Goal: Task Accomplishment & Management: Use online tool/utility

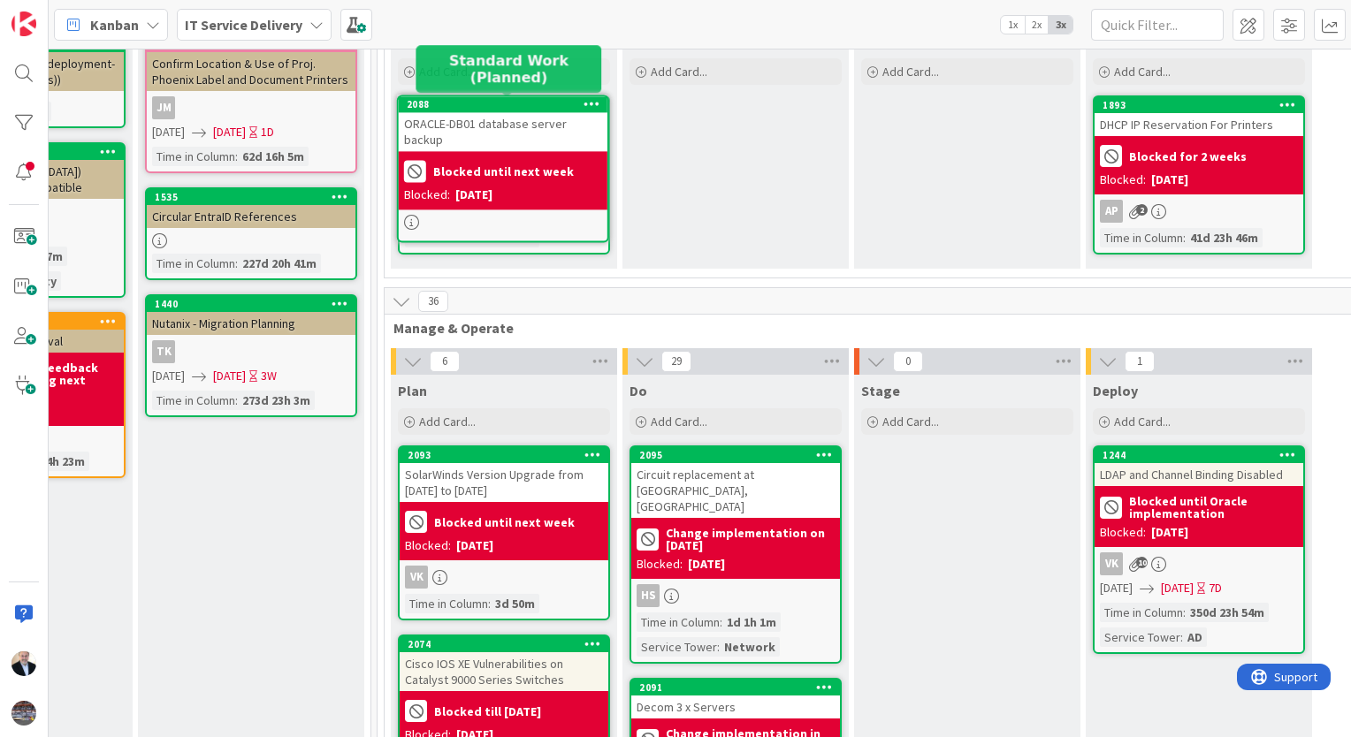
scroll to position [140, 850]
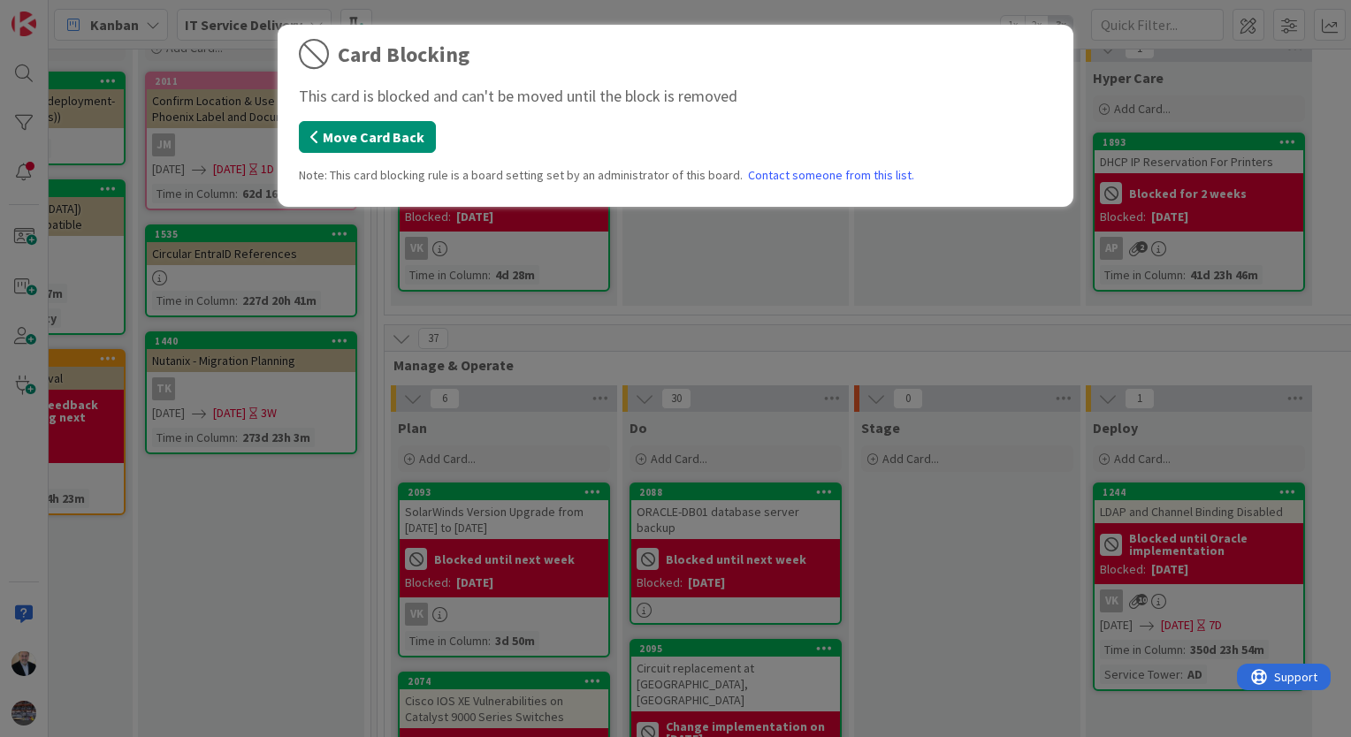
click at [385, 129] on button "Move Card Back" at bounding box center [367, 137] width 137 height 32
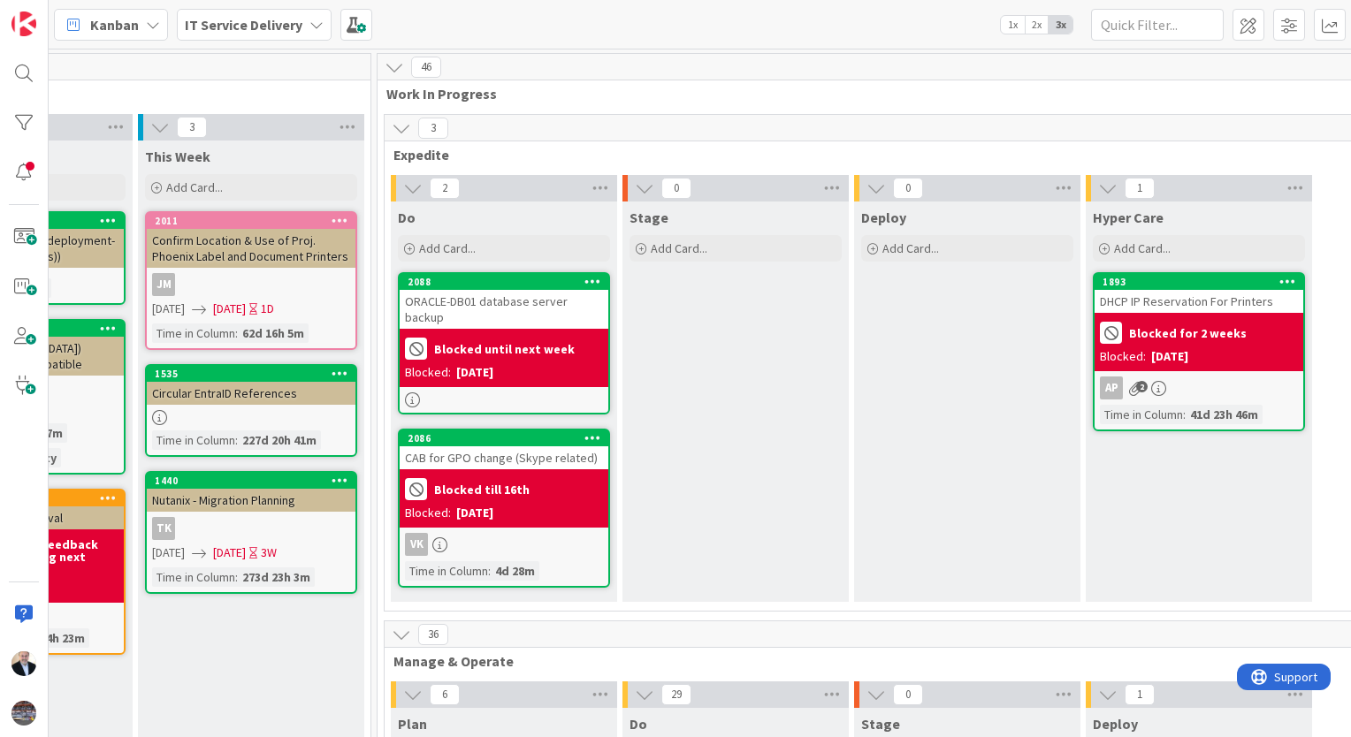
scroll to position [0, 850]
click at [456, 248] on span "Add Card..." at bounding box center [447, 248] width 57 height 16
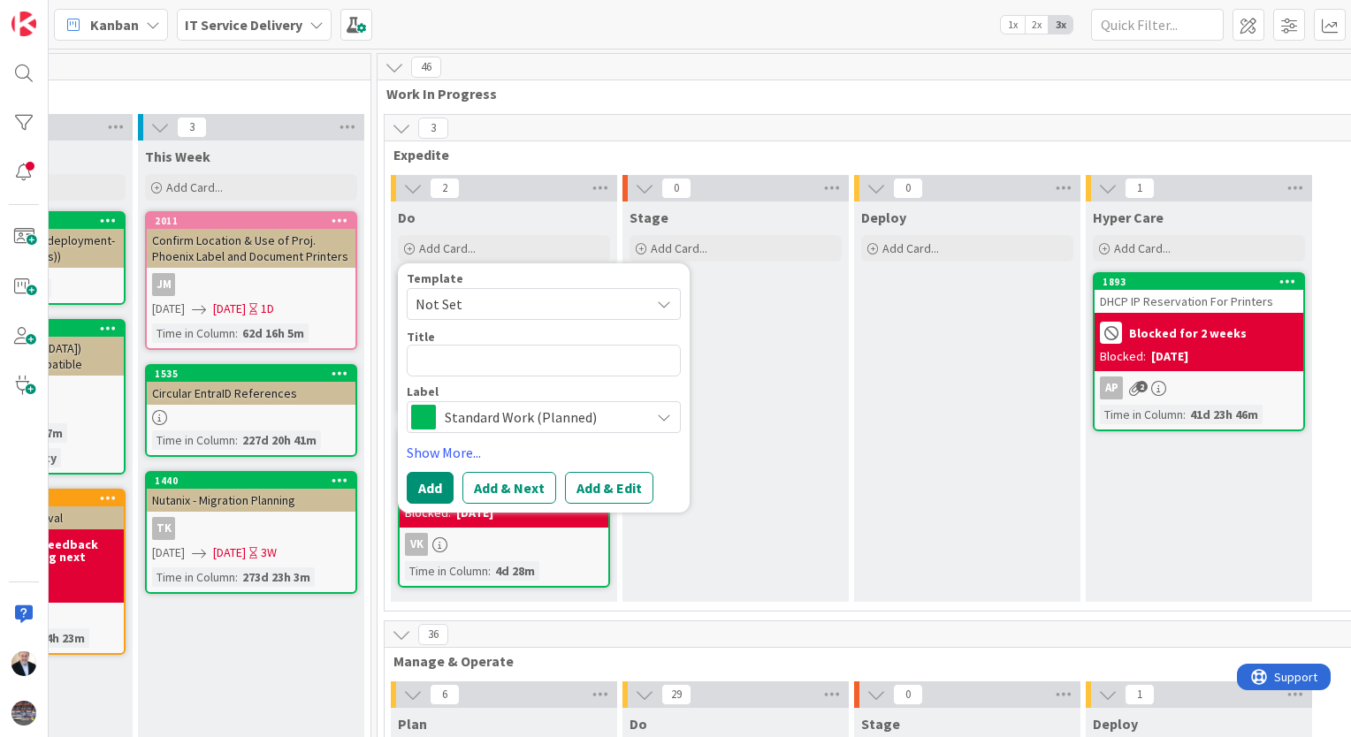
click at [449, 353] on textarea at bounding box center [544, 361] width 274 height 32
type textarea "x"
type textarea "I"
type textarea "x"
type textarea "Id"
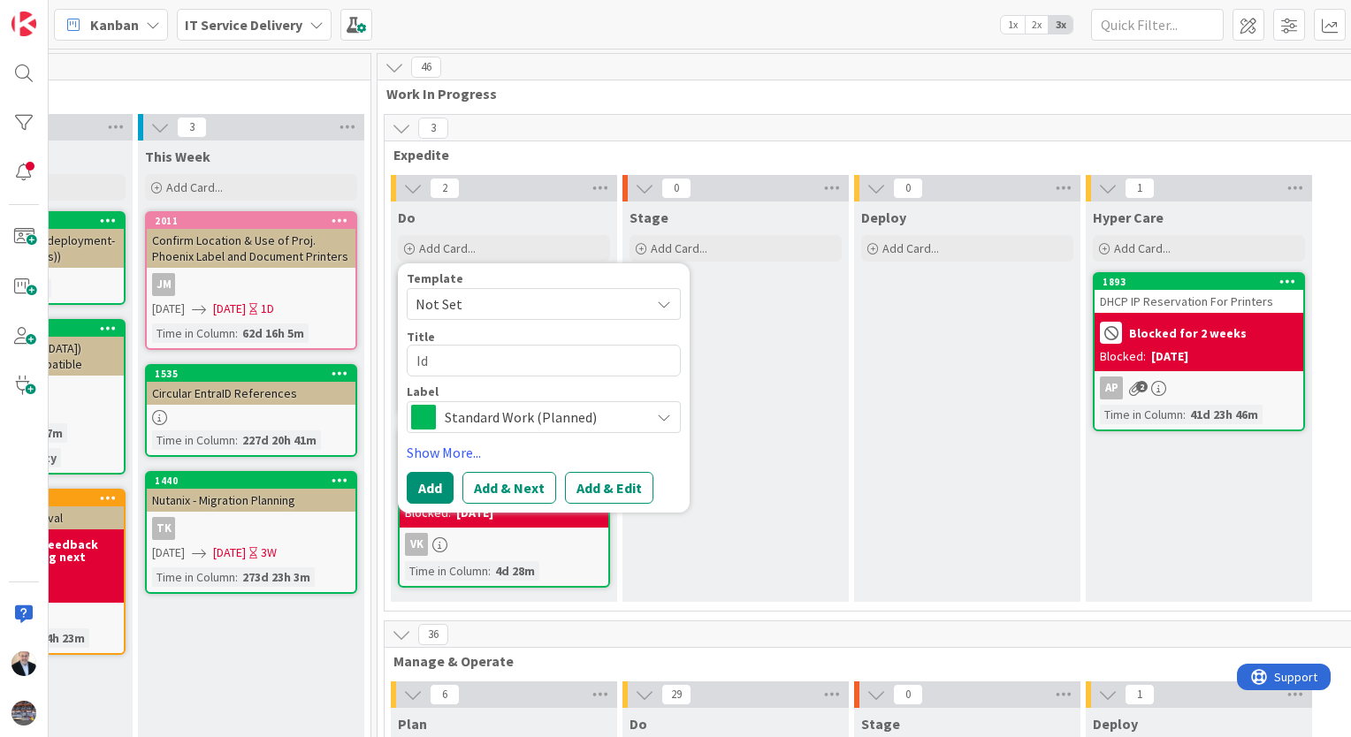
type textarea "x"
type textarea "Ide"
type textarea "x"
type textarea "Iden"
type textarea "x"
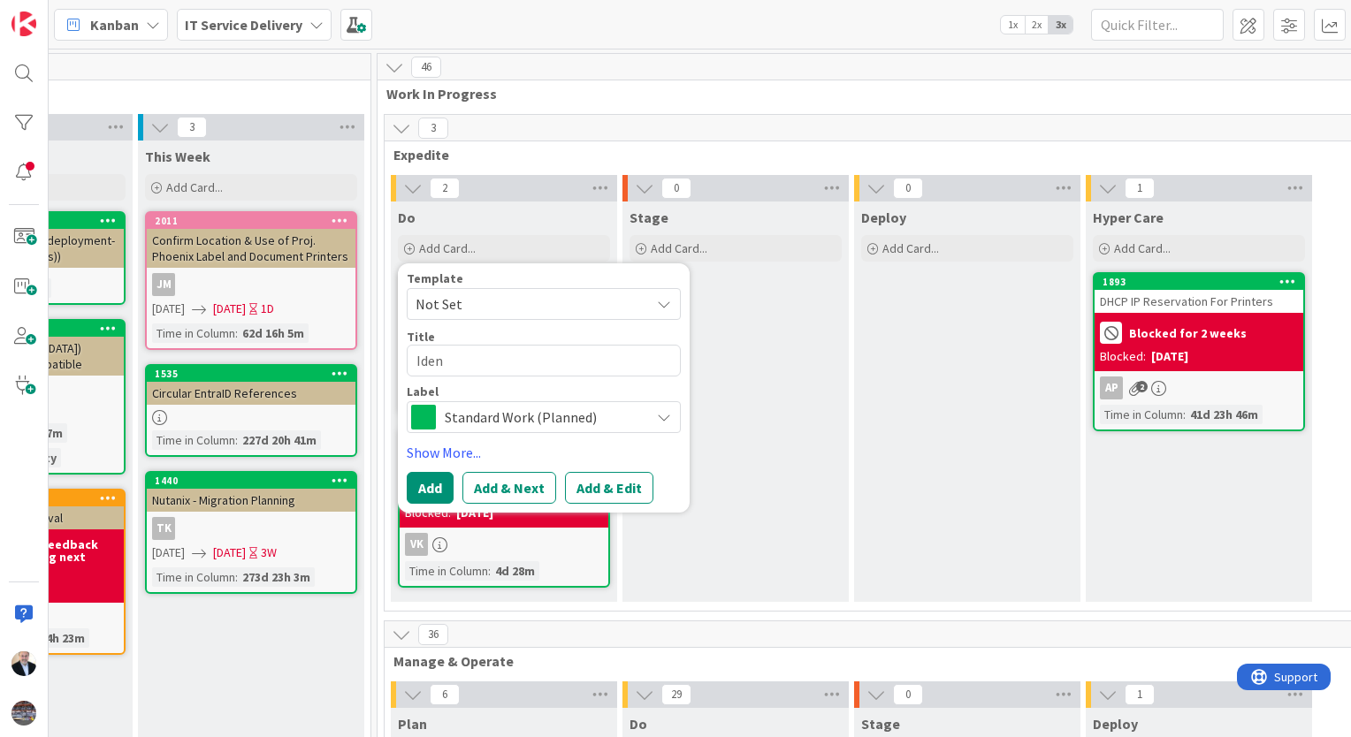
type textarea "Ident"
type textarea "x"
type textarea "Identi"
type textarea "x"
type textarea "Identif"
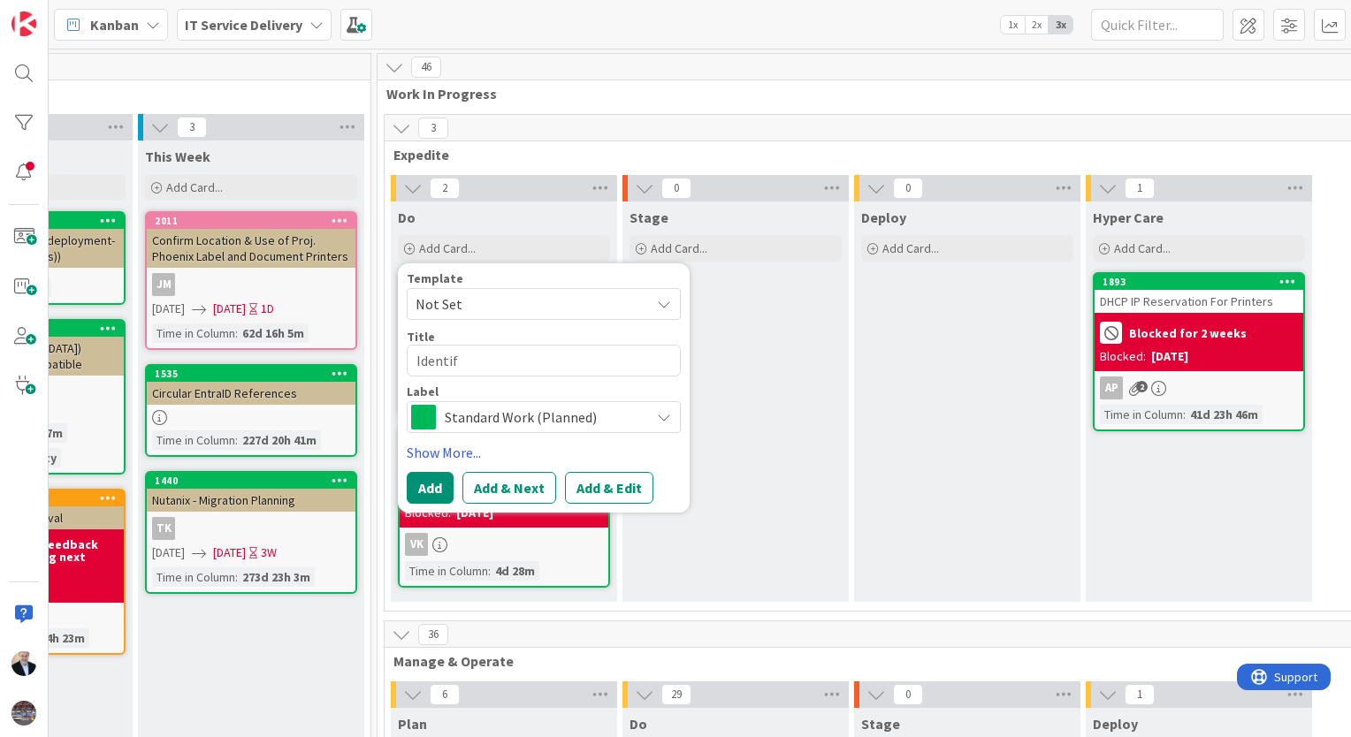
type textarea "x"
type textarea "Identify"
type textarea "x"
type textarea "Identify"
type textarea "x"
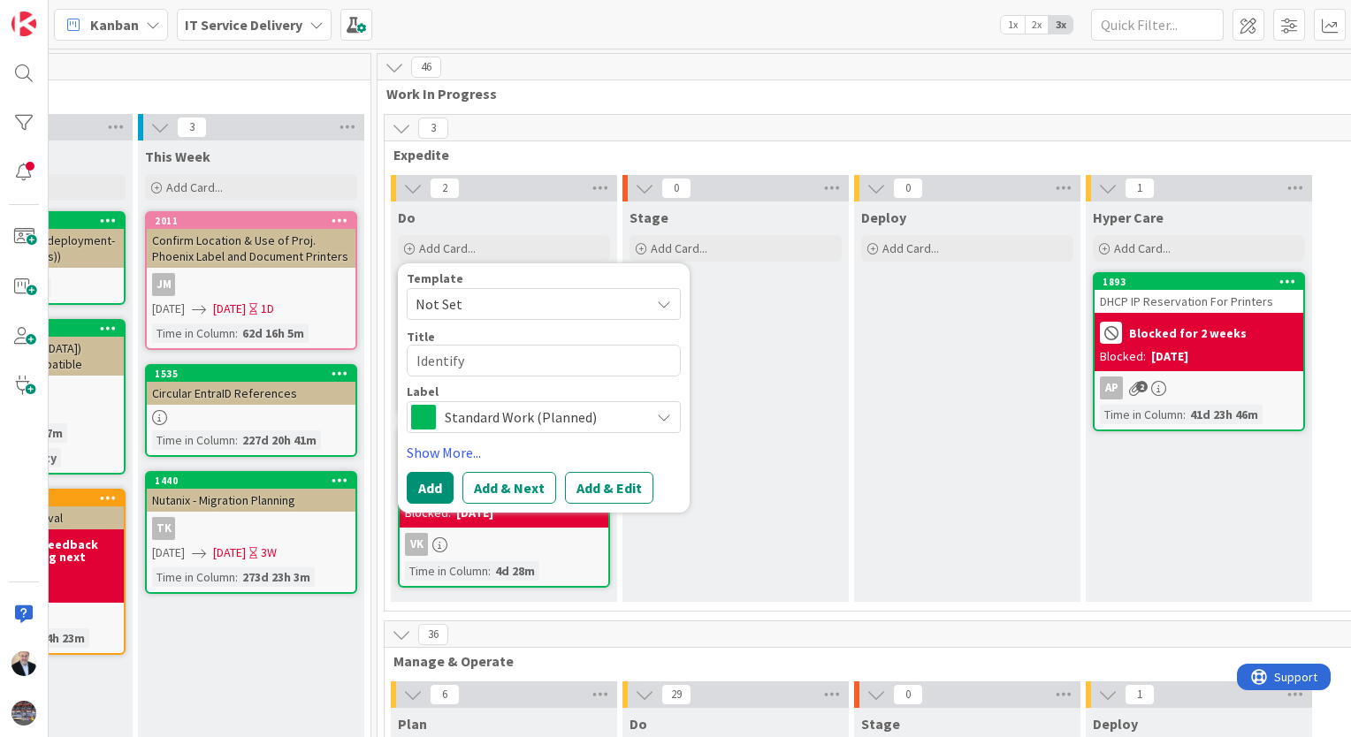
type textarea "Identify"
type textarea "x"
type textarea "Identif"
type textarea "x"
type textarea "Identi"
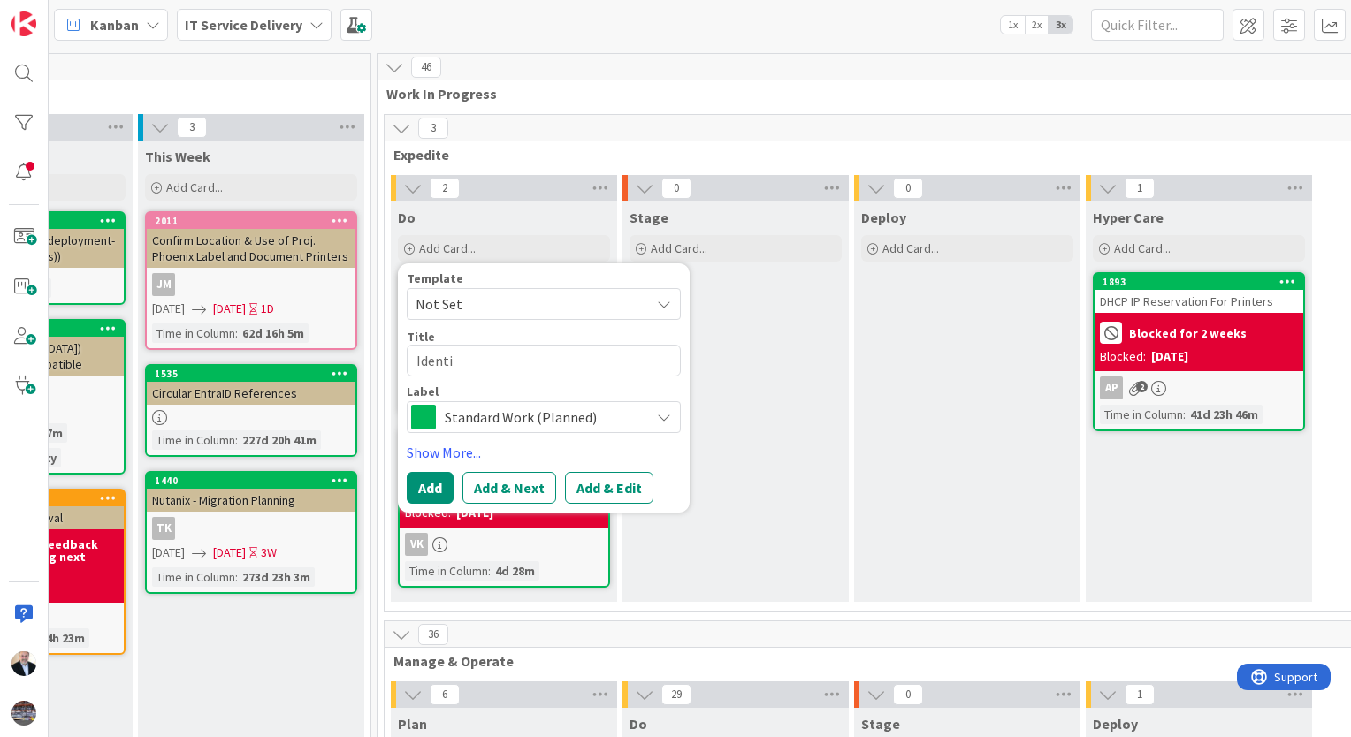
type textarea "x"
type textarea "Ident"
type textarea "x"
type textarea "Iden"
type textarea "x"
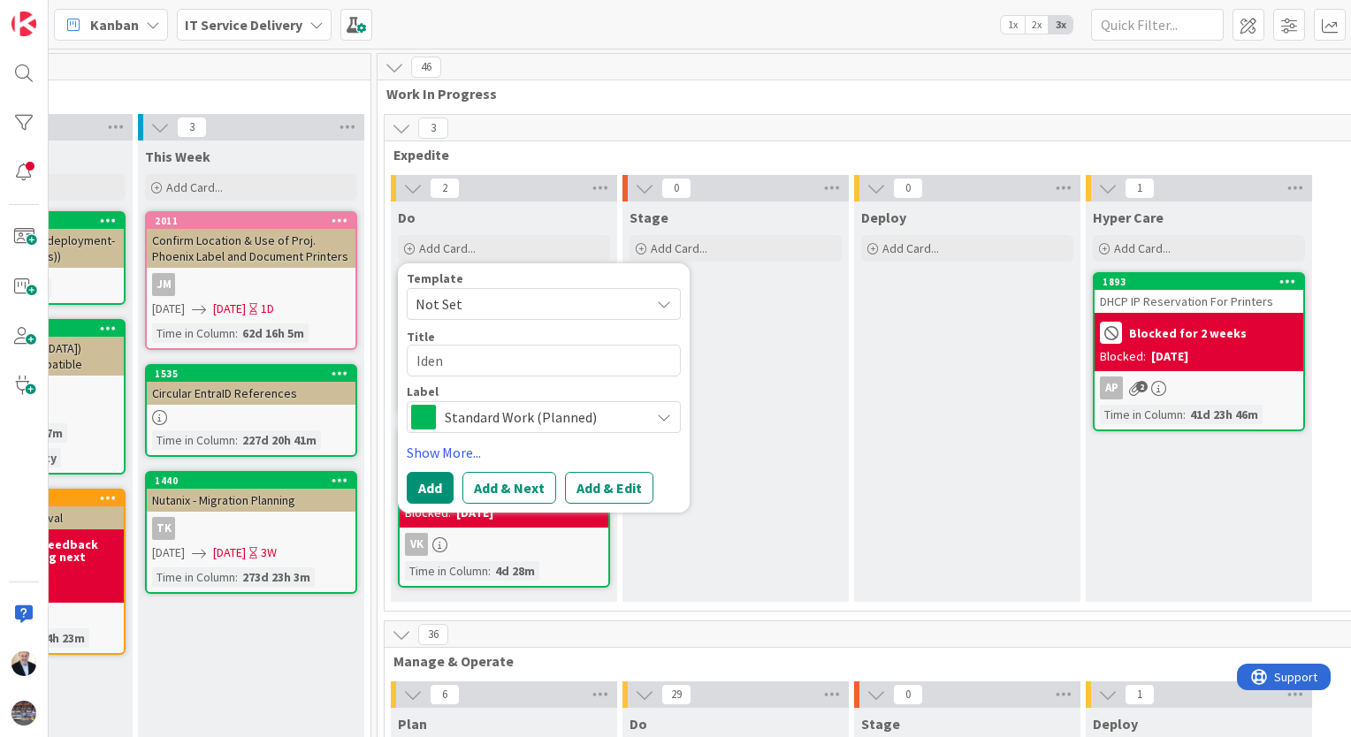
type textarea "Ide"
type textarea "x"
type textarea "Id"
type textarea "x"
type textarea "I"
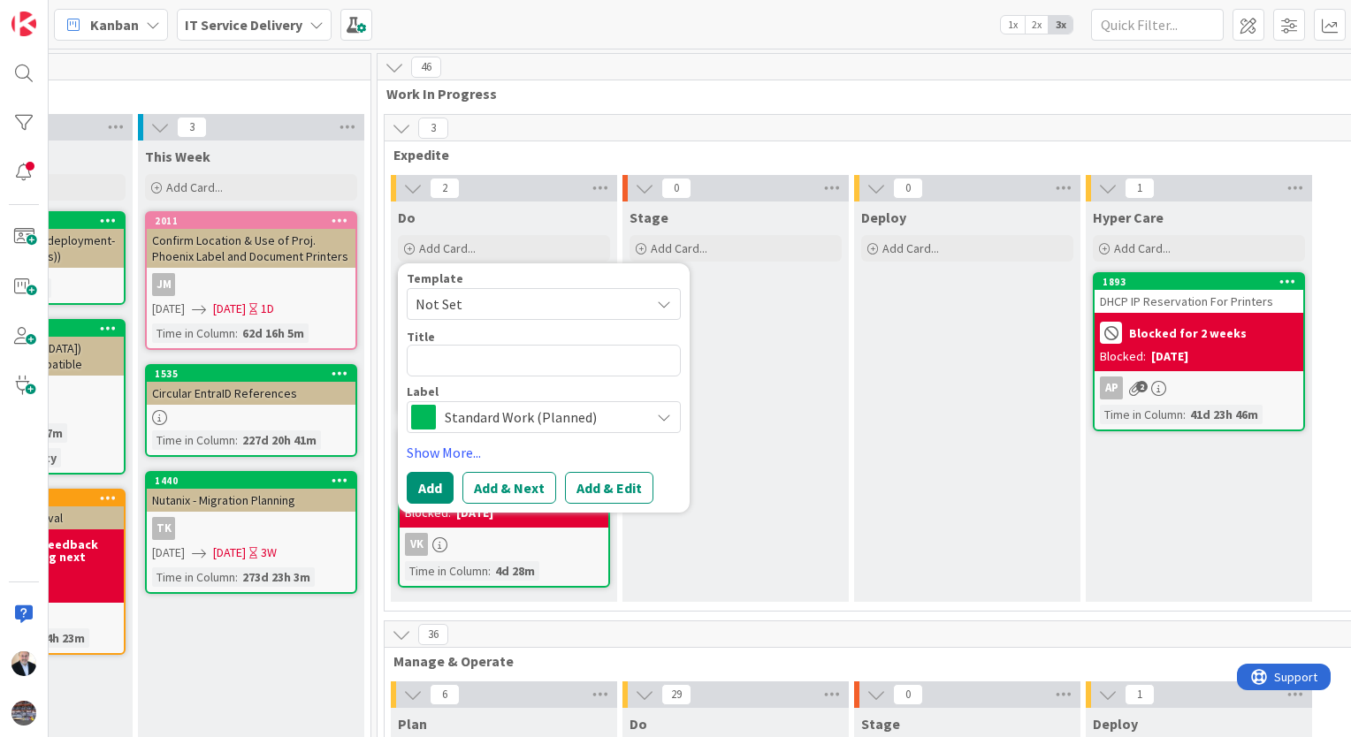
type textarea "x"
type textarea "W"
type textarea "x"
type textarea "Wi"
type textarea "x"
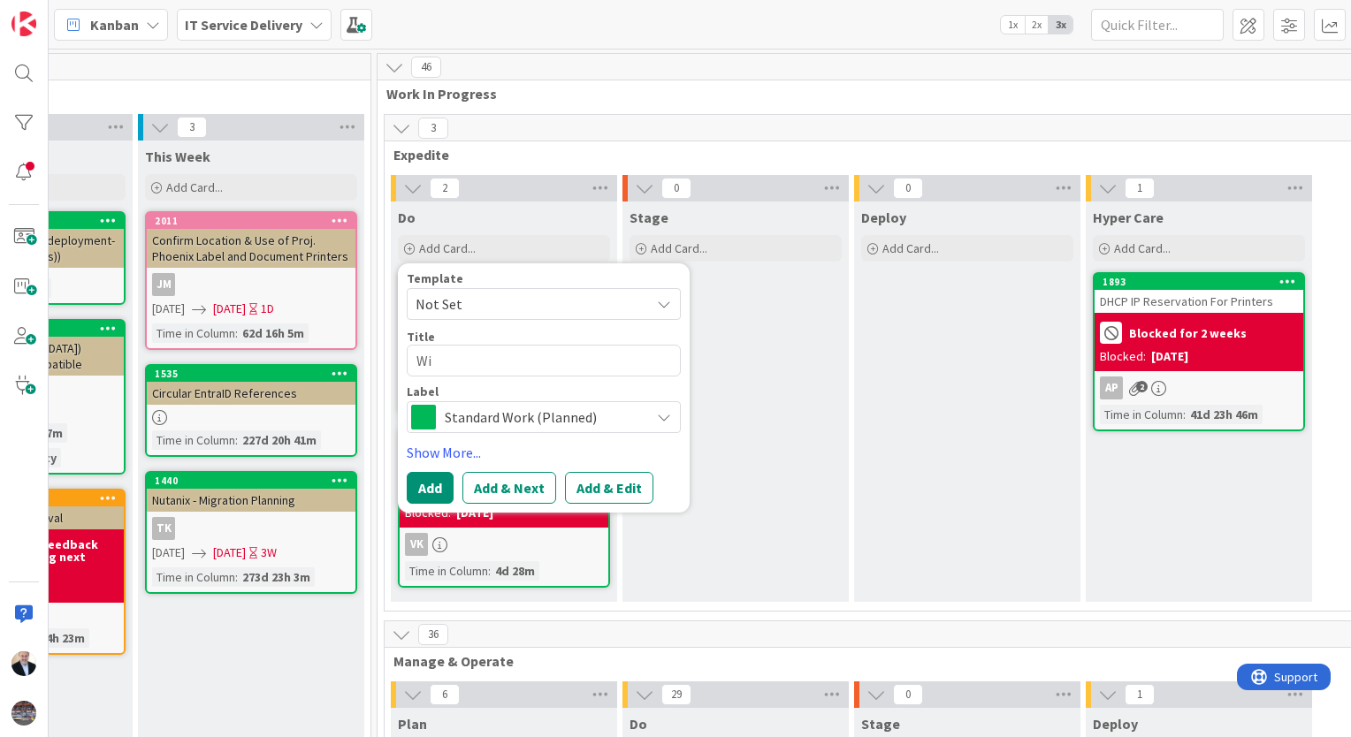
type textarea "Win"
type textarea "x"
type textarea "Win1"
type textarea "x"
type textarea "Win10"
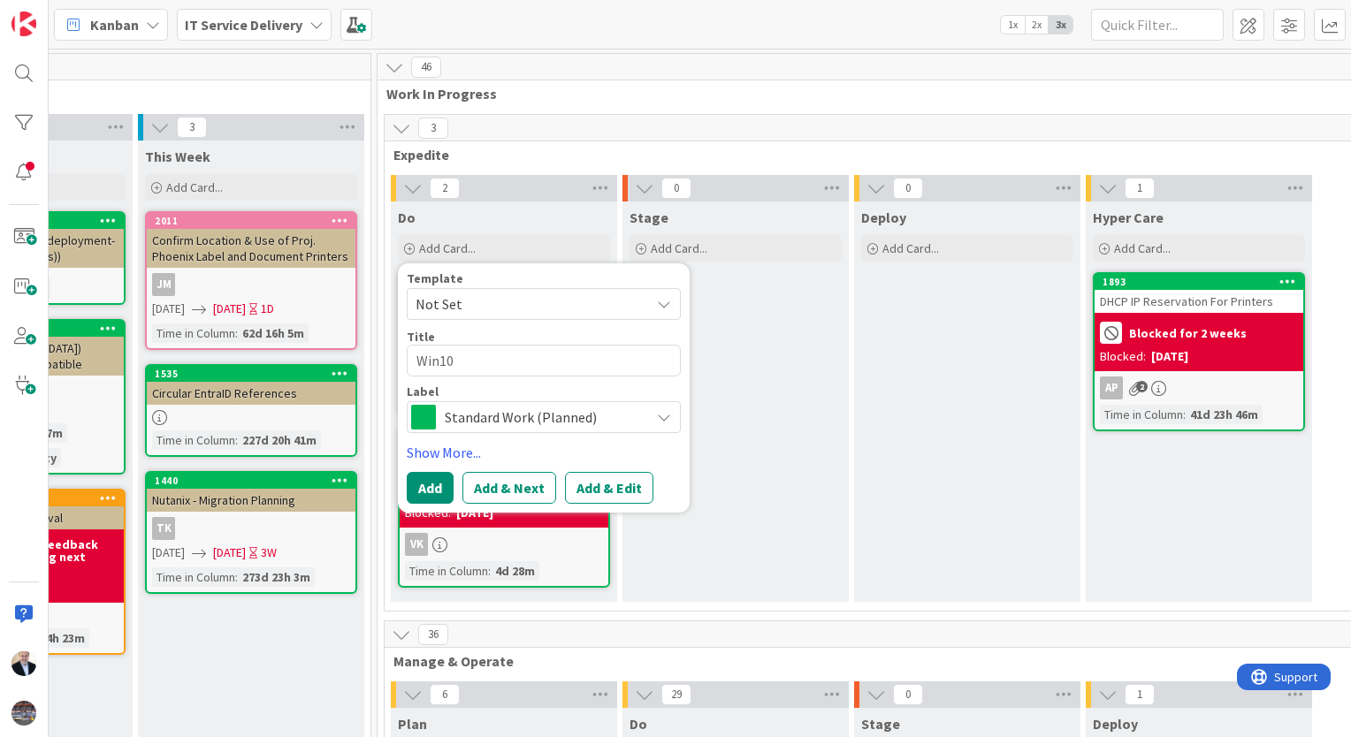
type textarea "x"
type textarea "Win10"
type textarea "x"
type textarea "Win10 E"
type textarea "x"
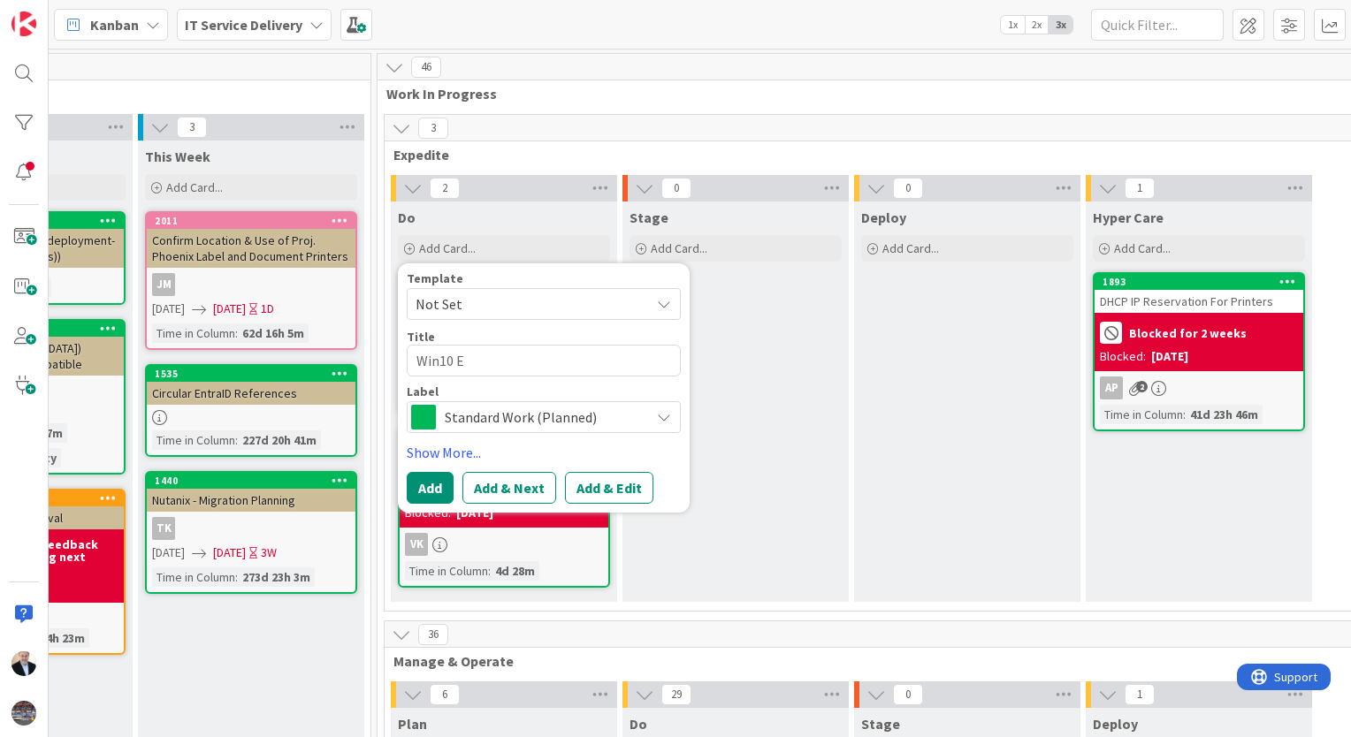
type textarea "Win10 EP"
type textarea "x"
type textarea "Win10 EP"
type textarea "x"
type textarea "Win10 EP E"
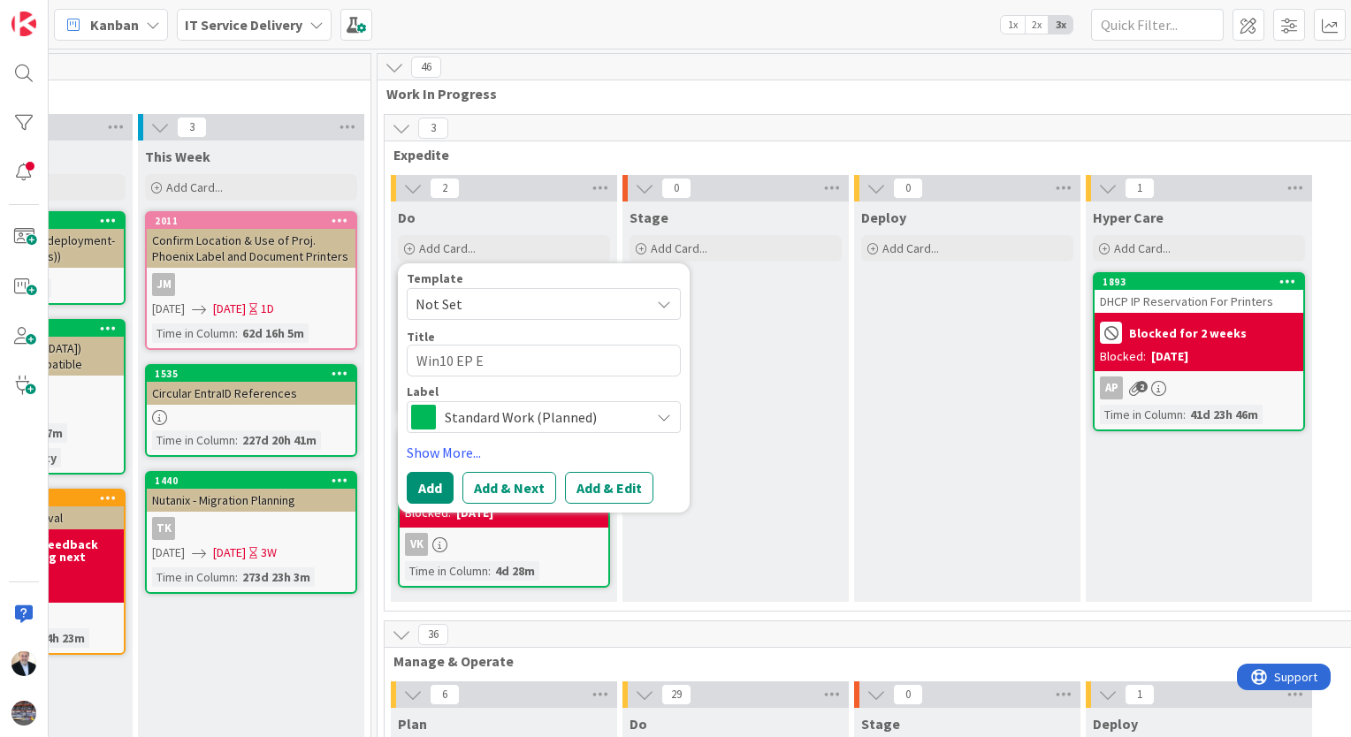
type textarea "x"
type textarea "Win10 EP Ex"
type textarea "x"
type textarea "Win10 EP Ext"
type textarea "x"
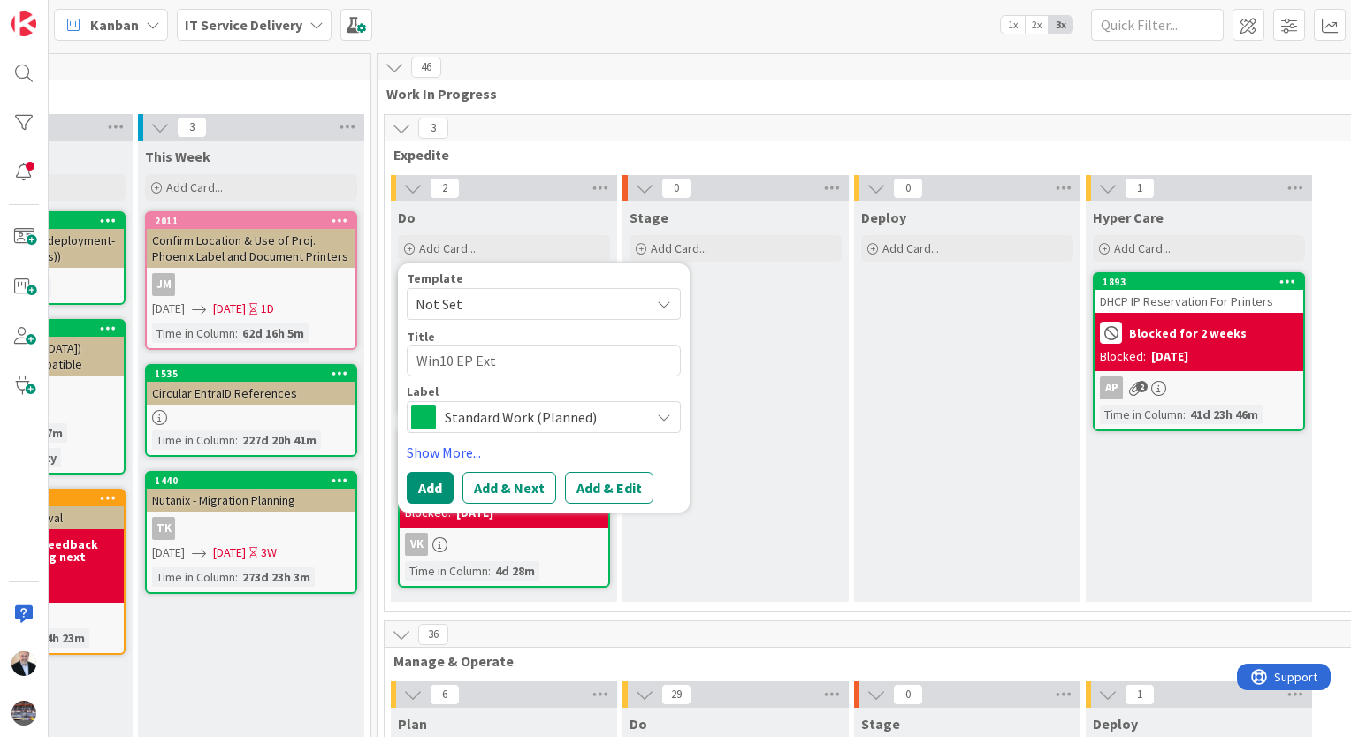
type textarea "Win10 EP Exte"
type textarea "x"
type textarea "Win10 EP Exten"
type textarea "x"
type textarea "Win10 EP Extend"
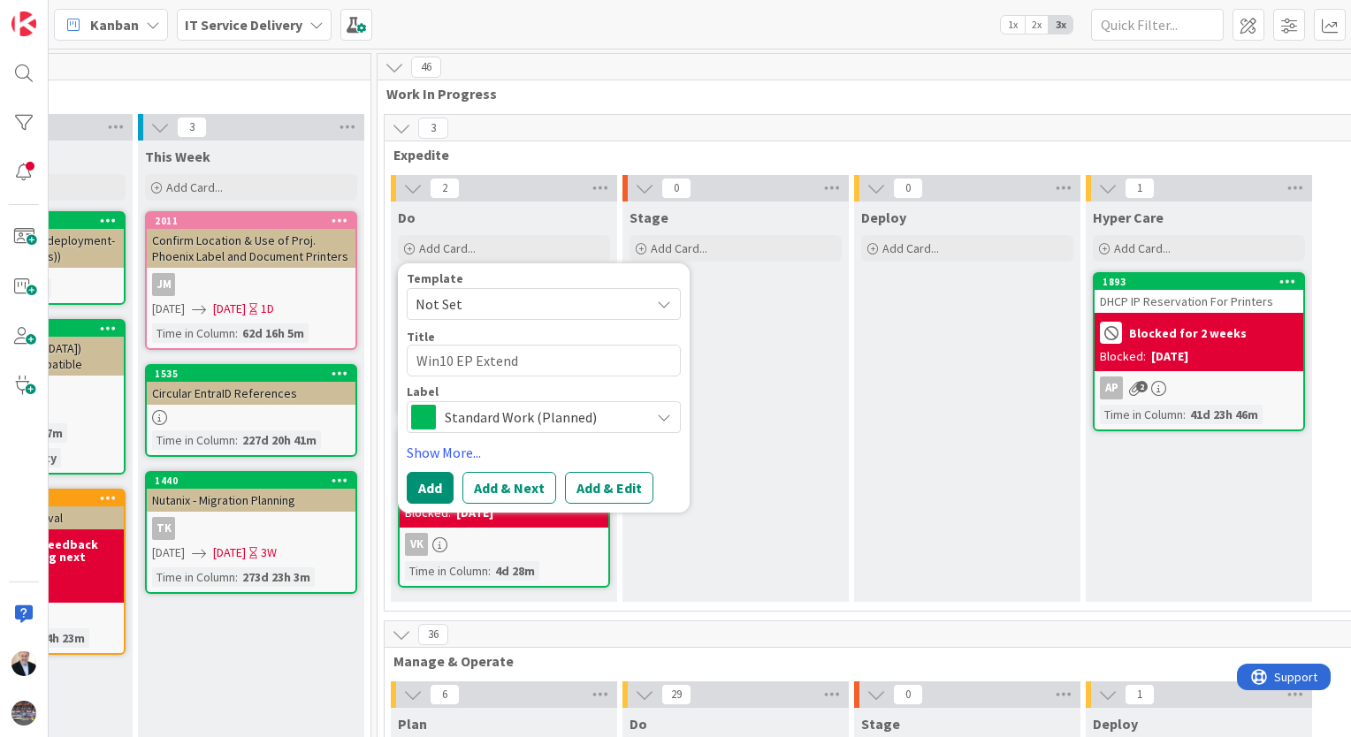
type textarea "x"
type textarea "Win10 EP Extende"
type textarea "x"
type textarea "Win10 EP Extended"
type textarea "x"
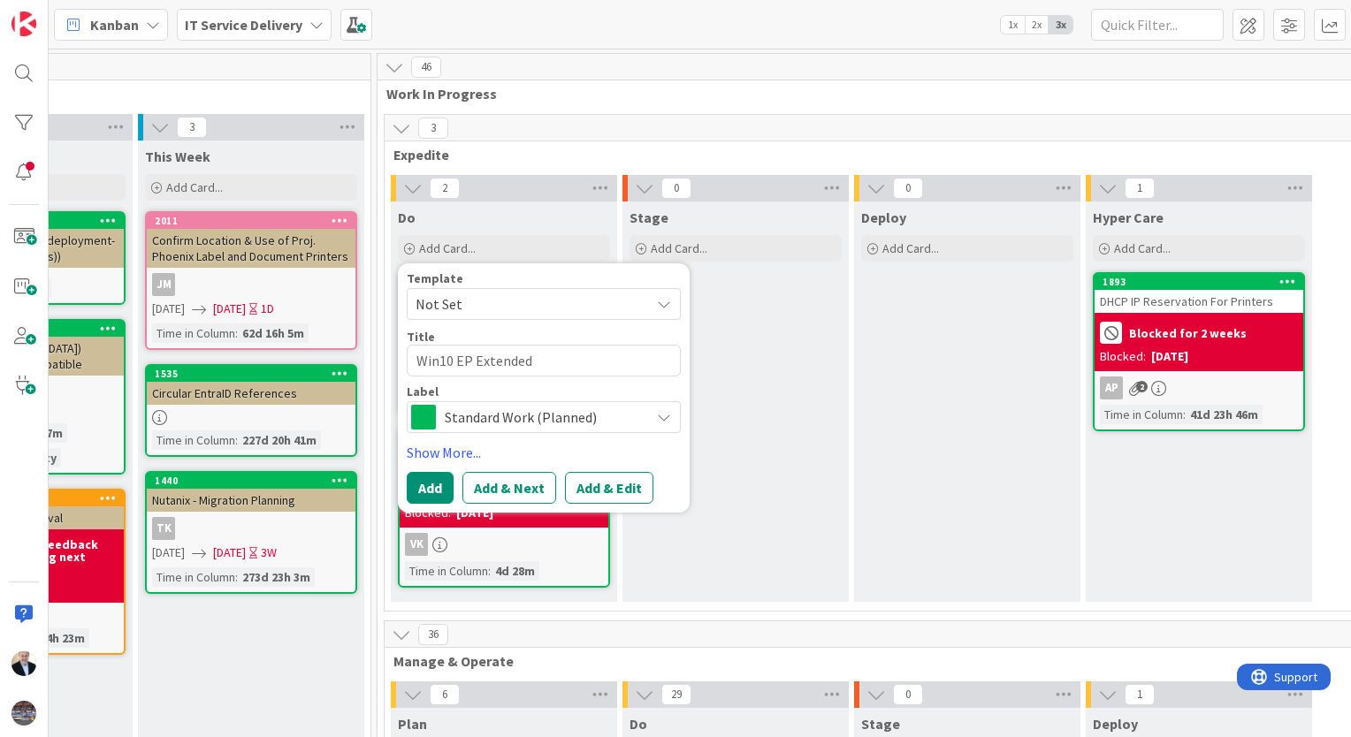
type textarea "Win10 EP Extended"
type textarea "x"
type textarea "Win10 EP Extended S"
type textarea "x"
type textarea "Win10 EP Extended Su"
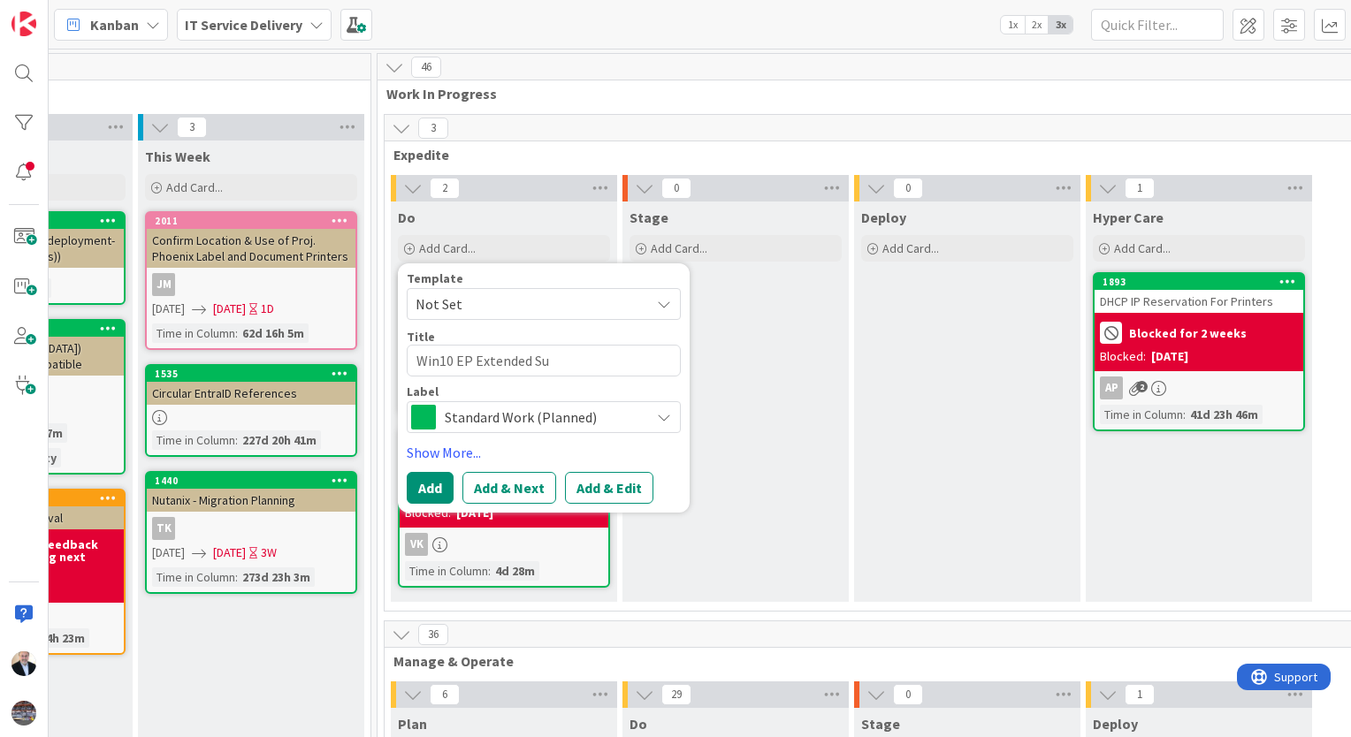
type textarea "x"
type textarea "Win10 EP Extended Sup"
type textarea "x"
type textarea "Win10 EP Extended Supp"
type textarea "x"
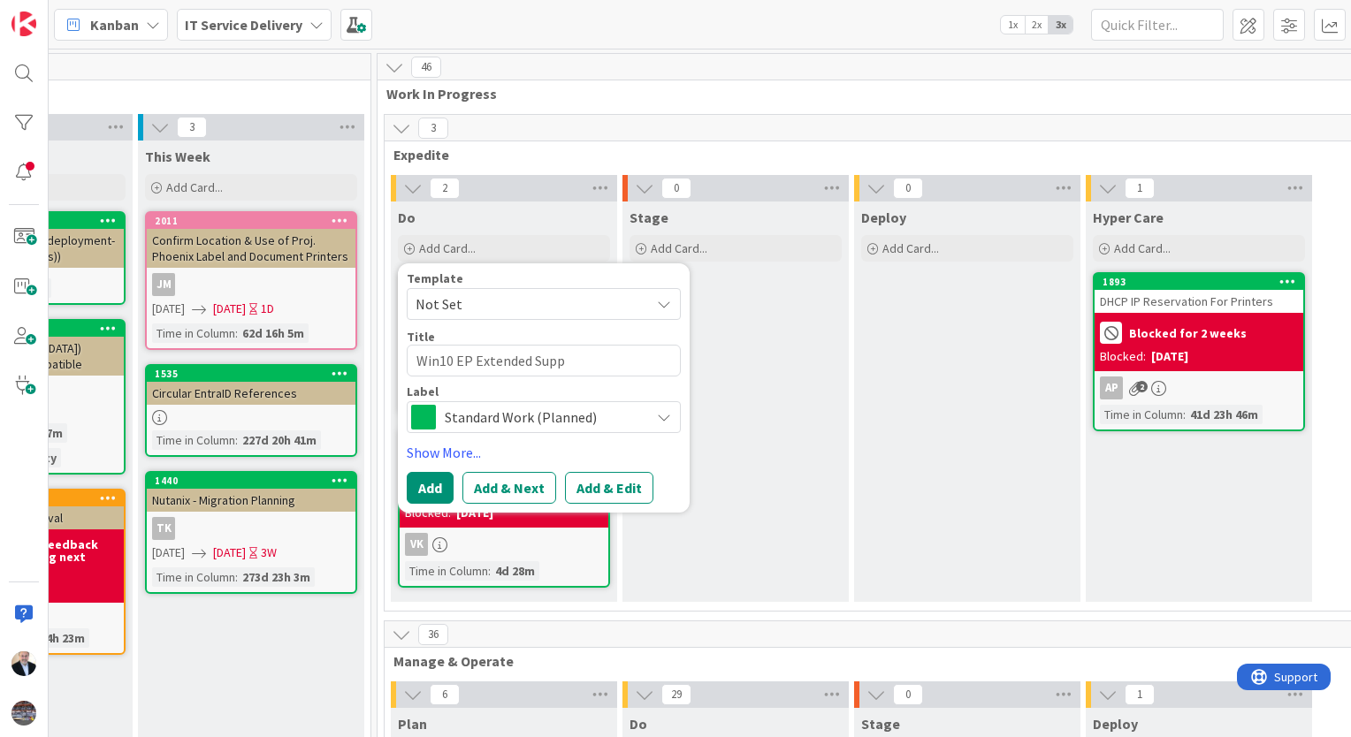
type textarea "Win10 EP Extended Suppo"
type textarea "x"
type textarea "Win10 EP Extended Suppor"
type textarea "x"
type textarea "Win10 EP Extended Support"
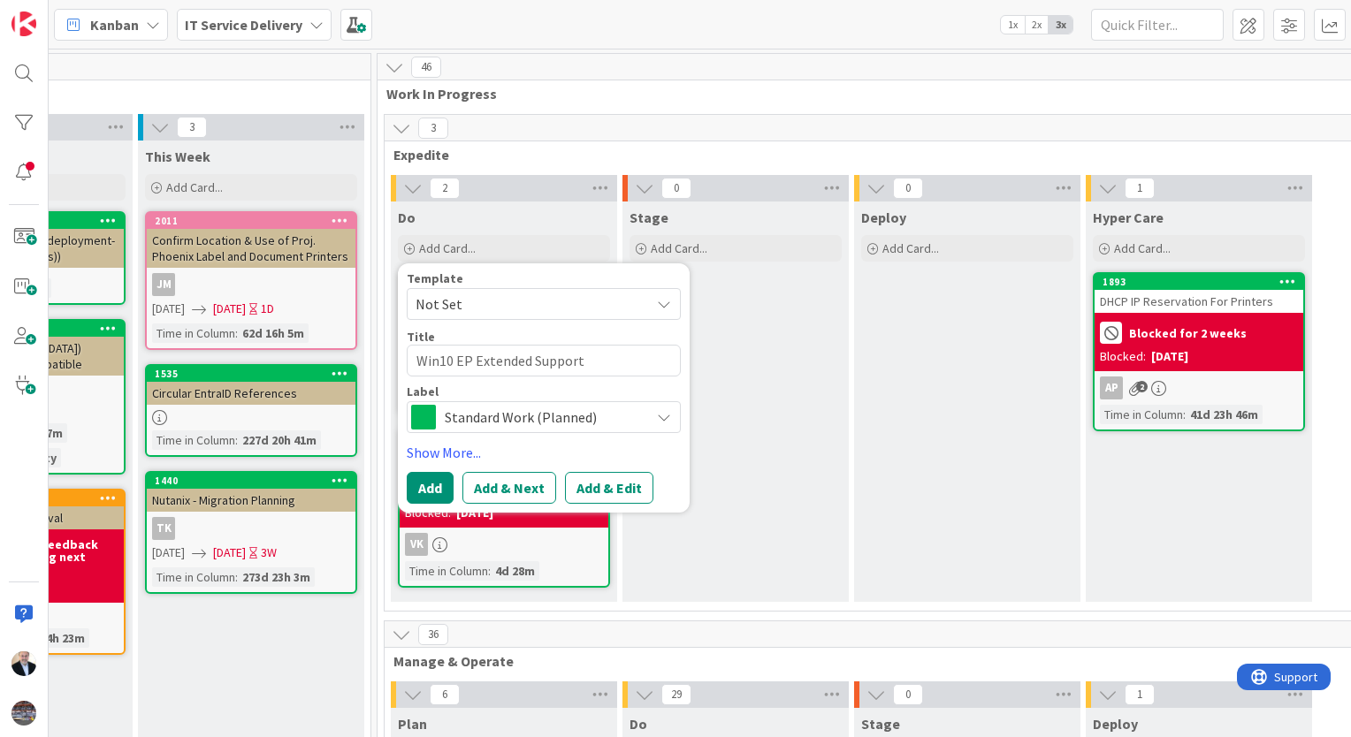
click at [514, 415] on span "Standard Work (Planned)" at bounding box center [543, 417] width 196 height 25
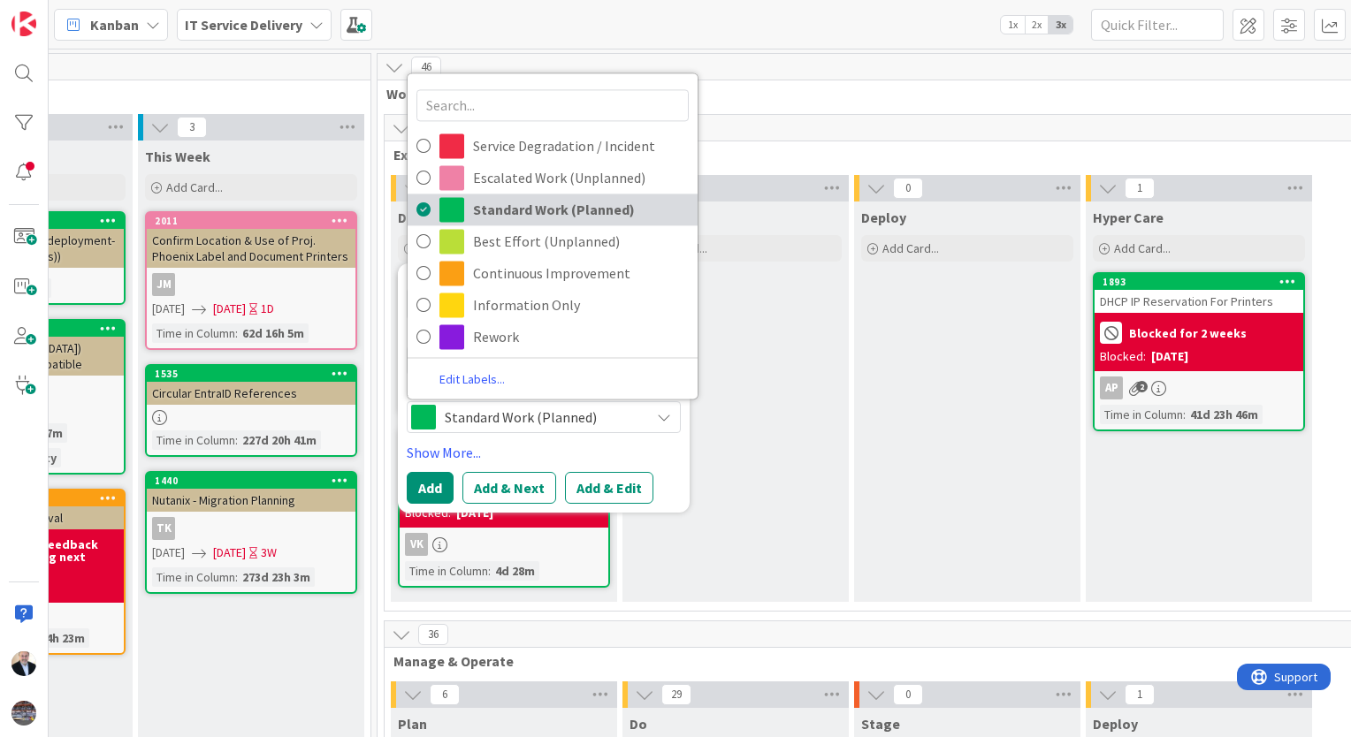
click at [526, 214] on span "Standard Work (Planned)" at bounding box center [581, 209] width 216 height 27
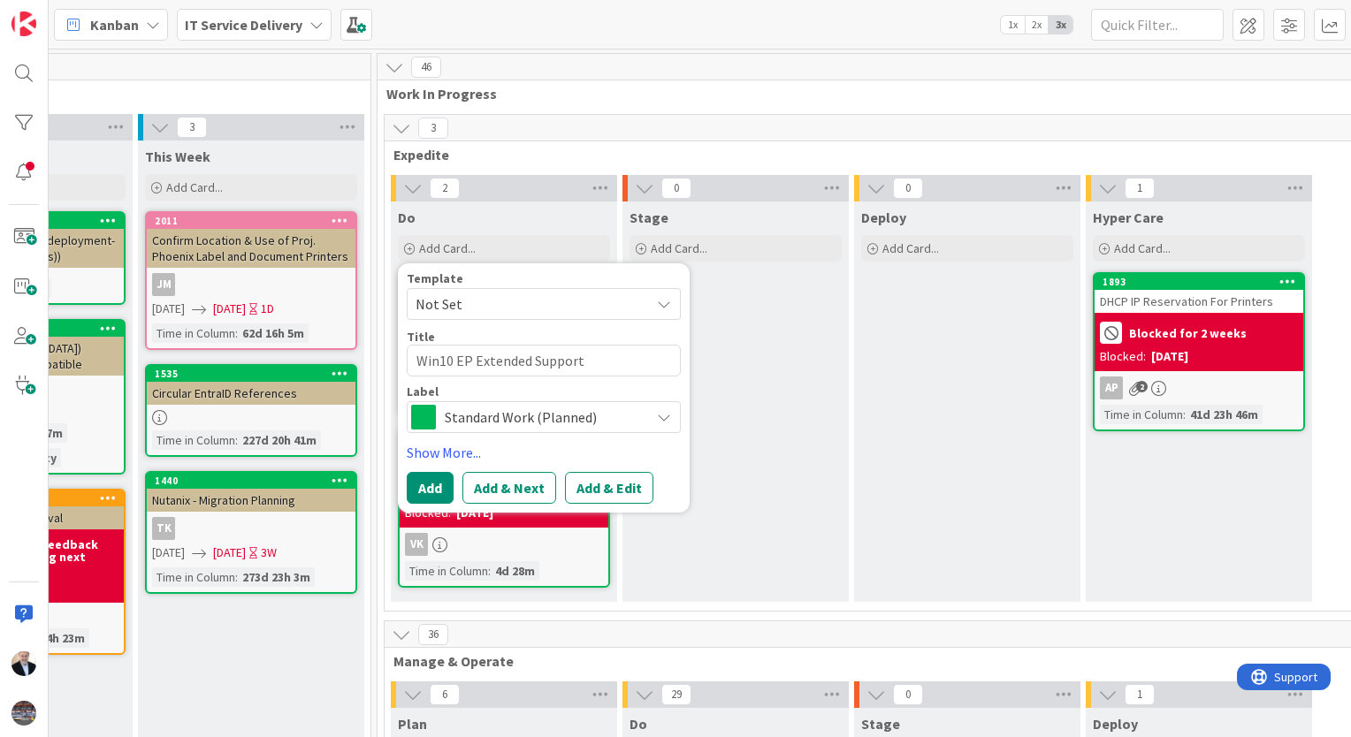
click at [495, 418] on span "Standard Work (Planned)" at bounding box center [543, 417] width 196 height 25
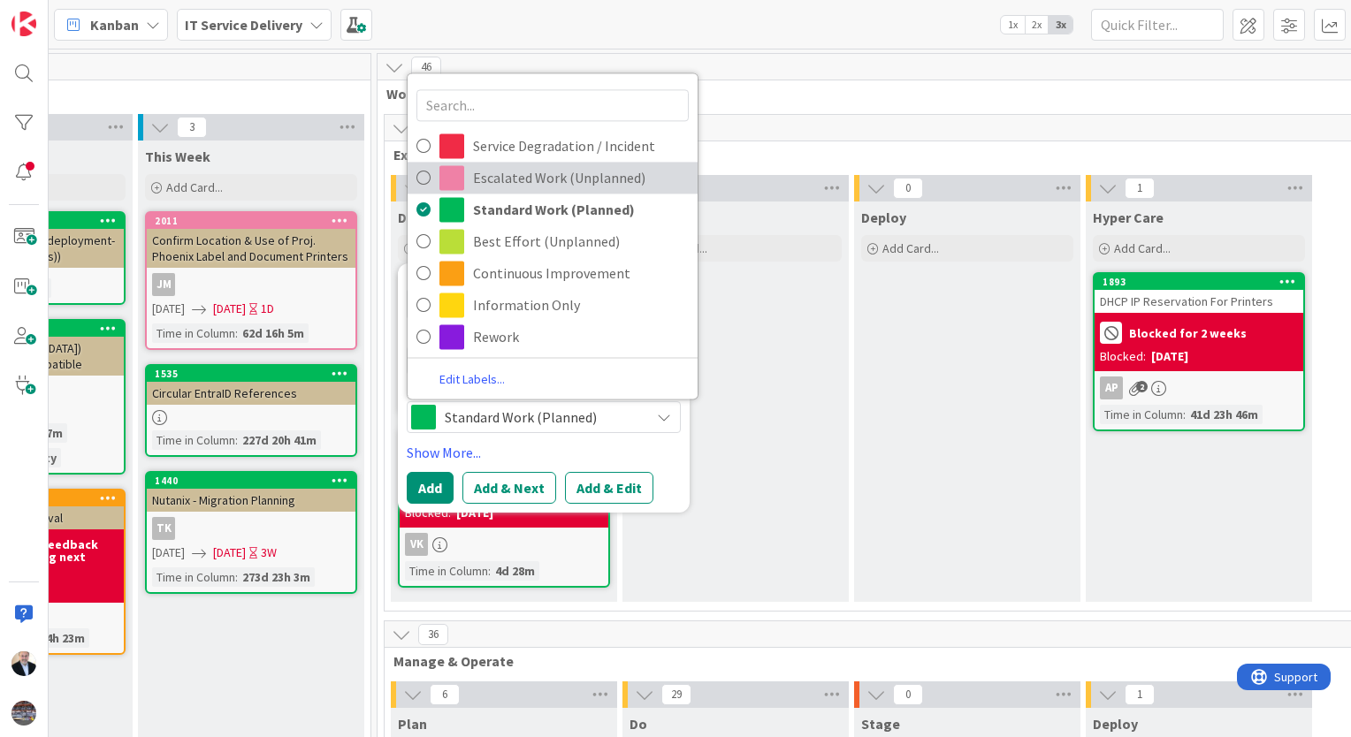
click at [513, 177] on span "Escalated Work (Unplanned)" at bounding box center [581, 177] width 216 height 27
type textarea "x"
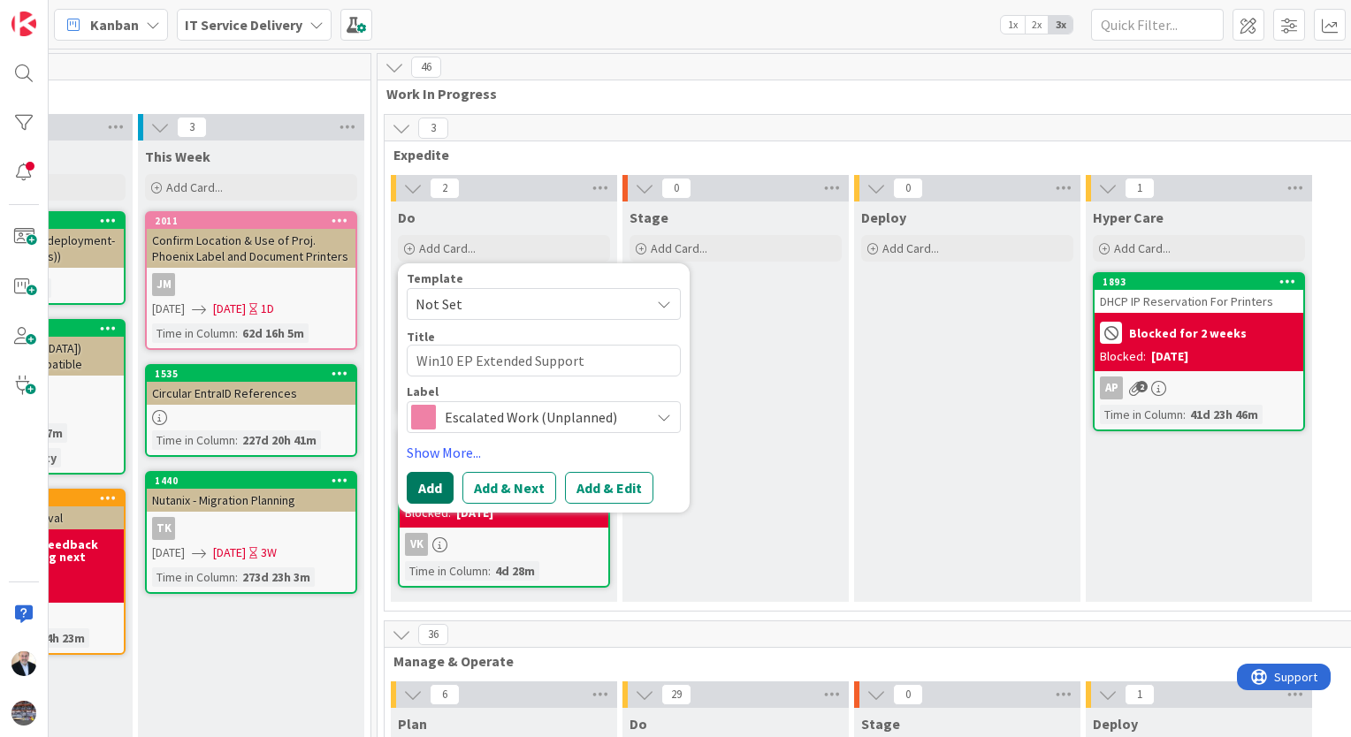
click at [424, 486] on button "Add" at bounding box center [430, 488] width 47 height 32
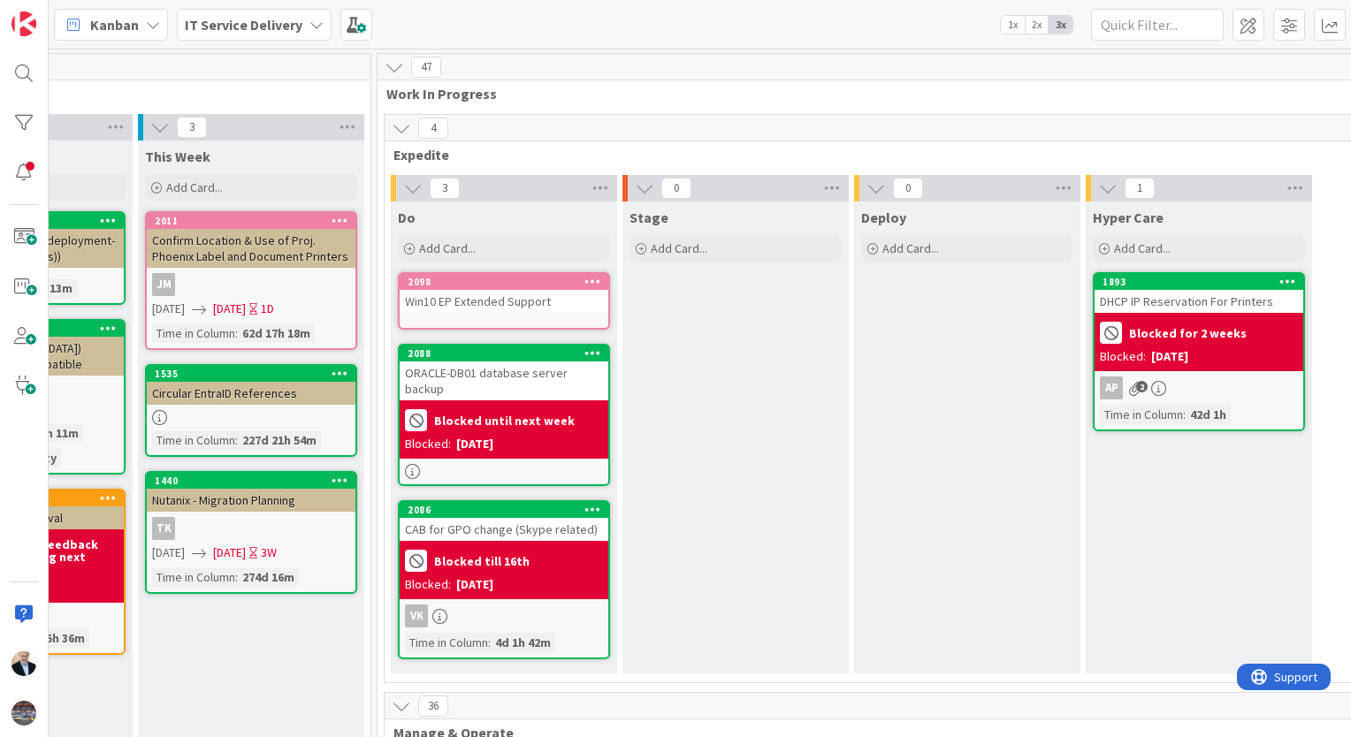
click at [470, 302] on div "Win10 EP Extended Support" at bounding box center [504, 301] width 209 height 23
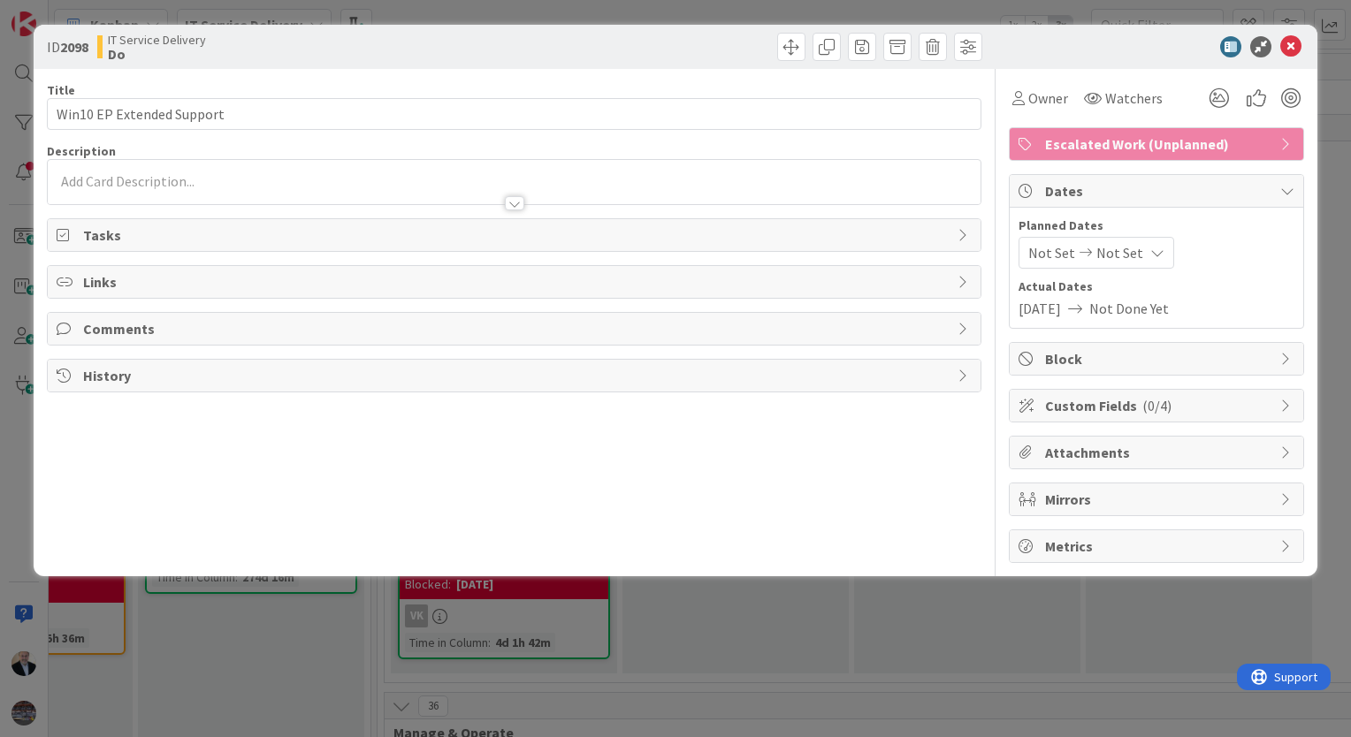
click at [264, 186] on div at bounding box center [514, 195] width 933 height 19
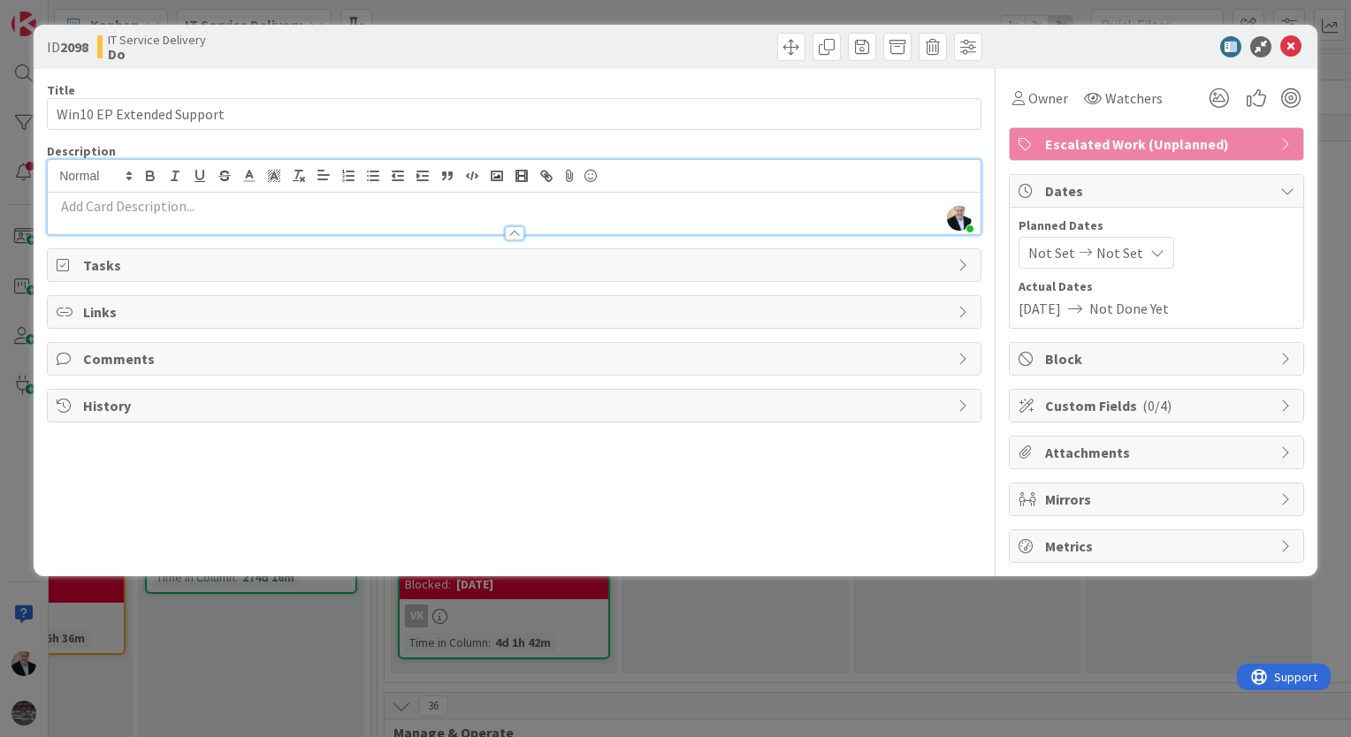
click at [223, 207] on p at bounding box center [514, 206] width 915 height 20
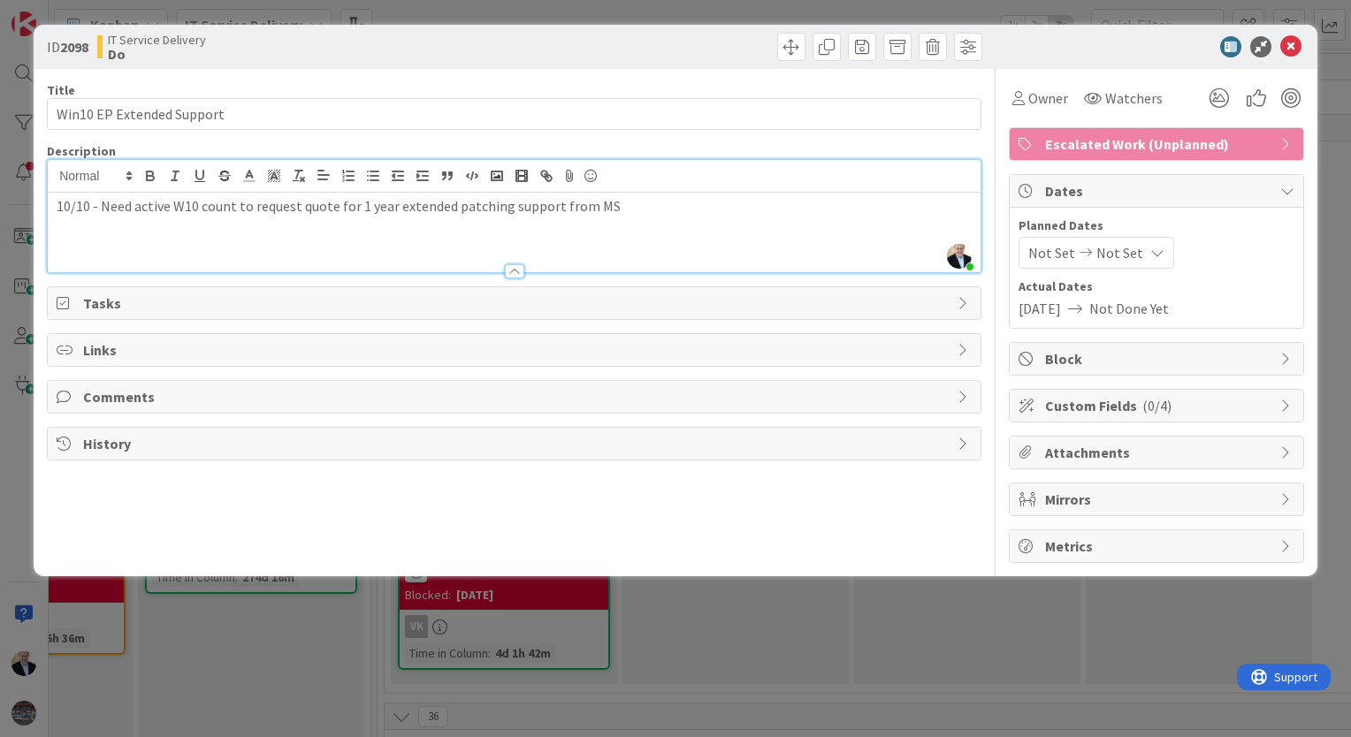
click at [1056, 255] on span "Not Set" at bounding box center [1051, 252] width 47 height 21
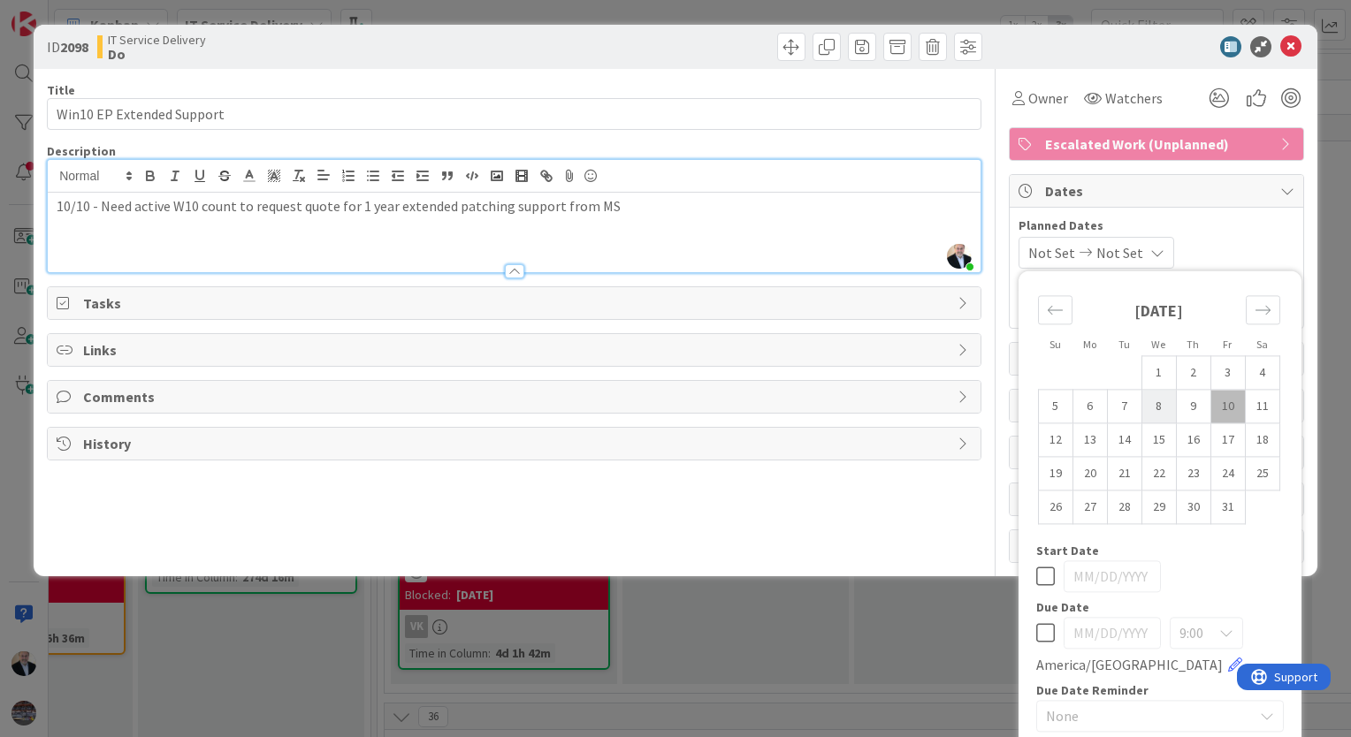
click at [1142, 410] on td "8" at bounding box center [1158, 407] width 34 height 34
type input "[DATE]"
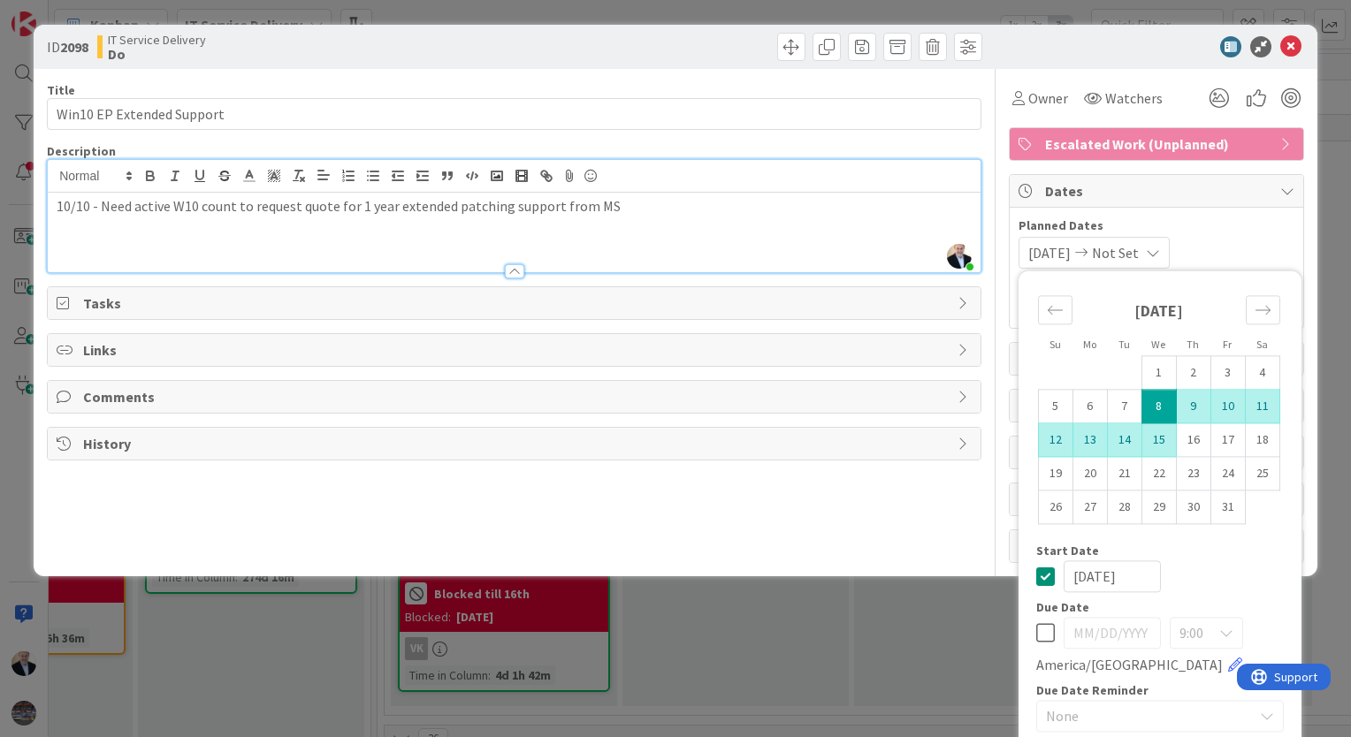
click at [1146, 443] on td "15" at bounding box center [1158, 440] width 34 height 34
type input "[DATE]"
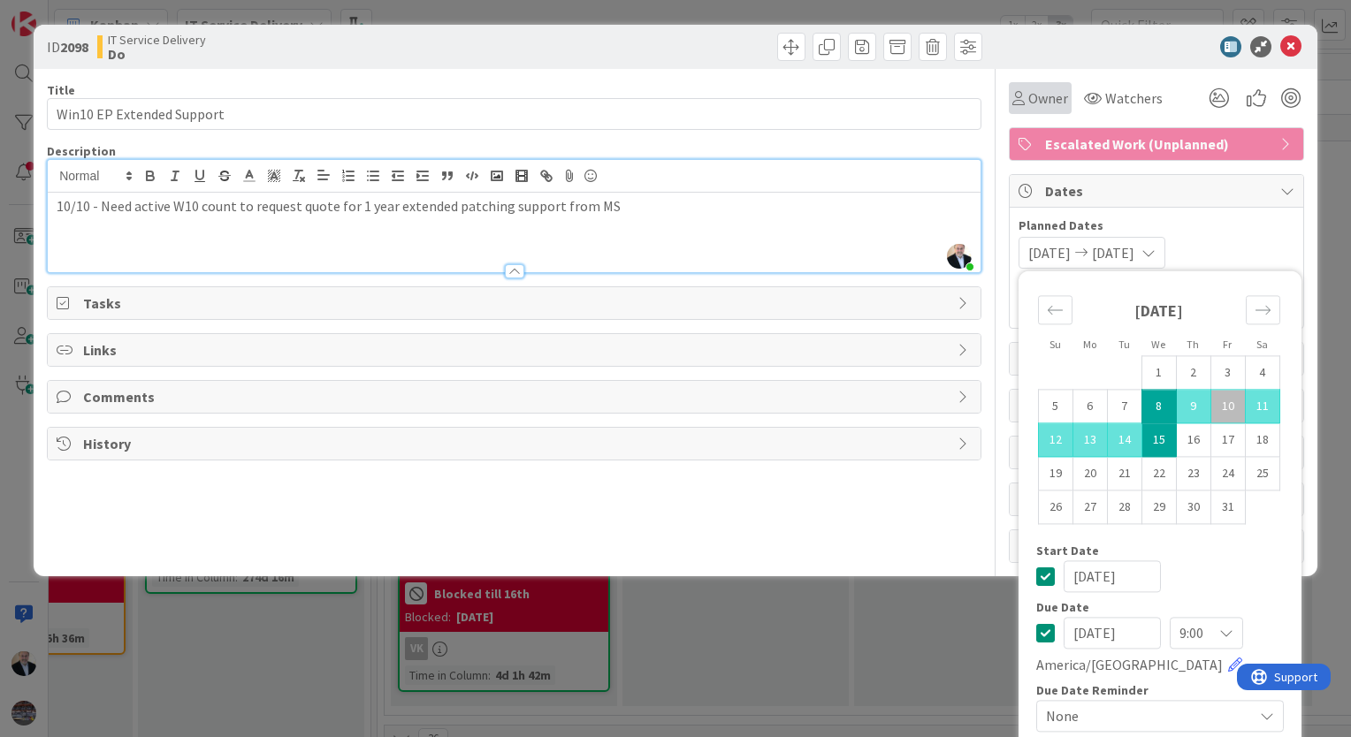
click at [1033, 103] on span "Owner" at bounding box center [1048, 98] width 40 height 21
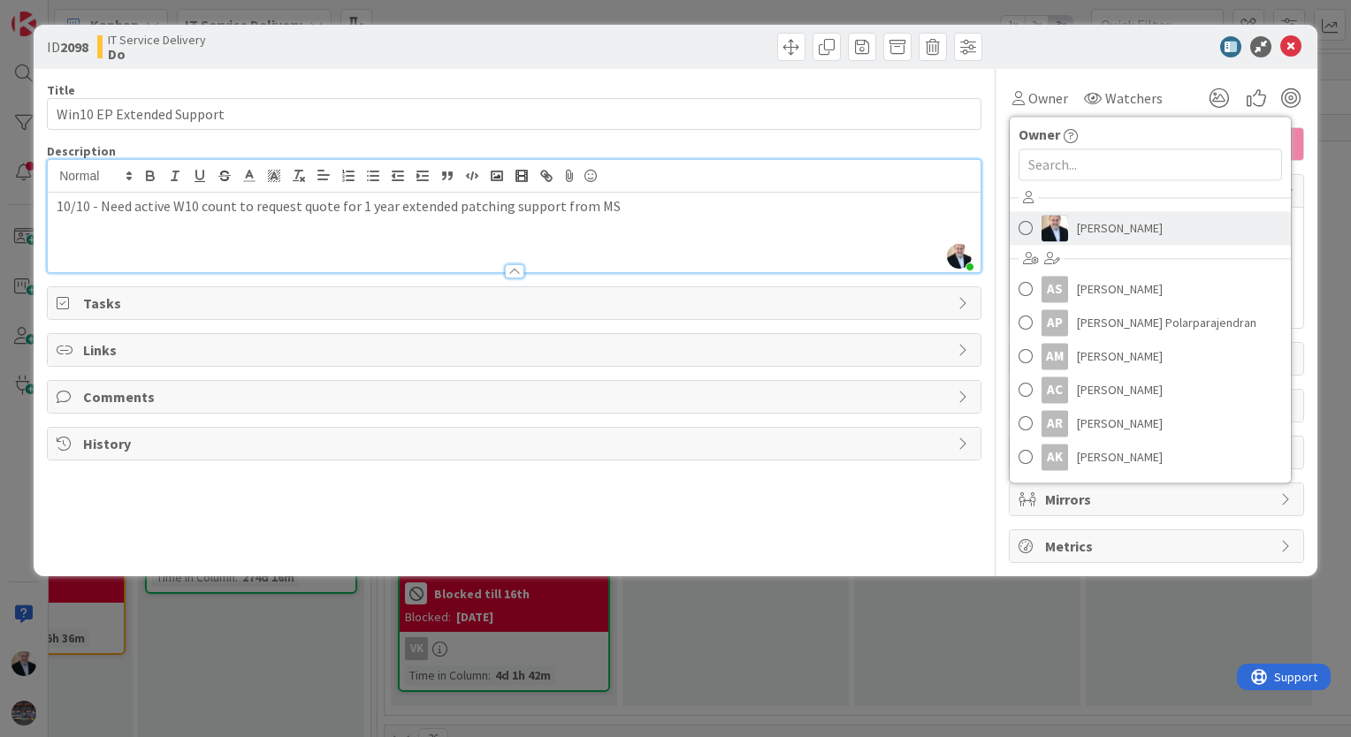
click at [1081, 227] on span "[PERSON_NAME]" at bounding box center [1120, 228] width 86 height 27
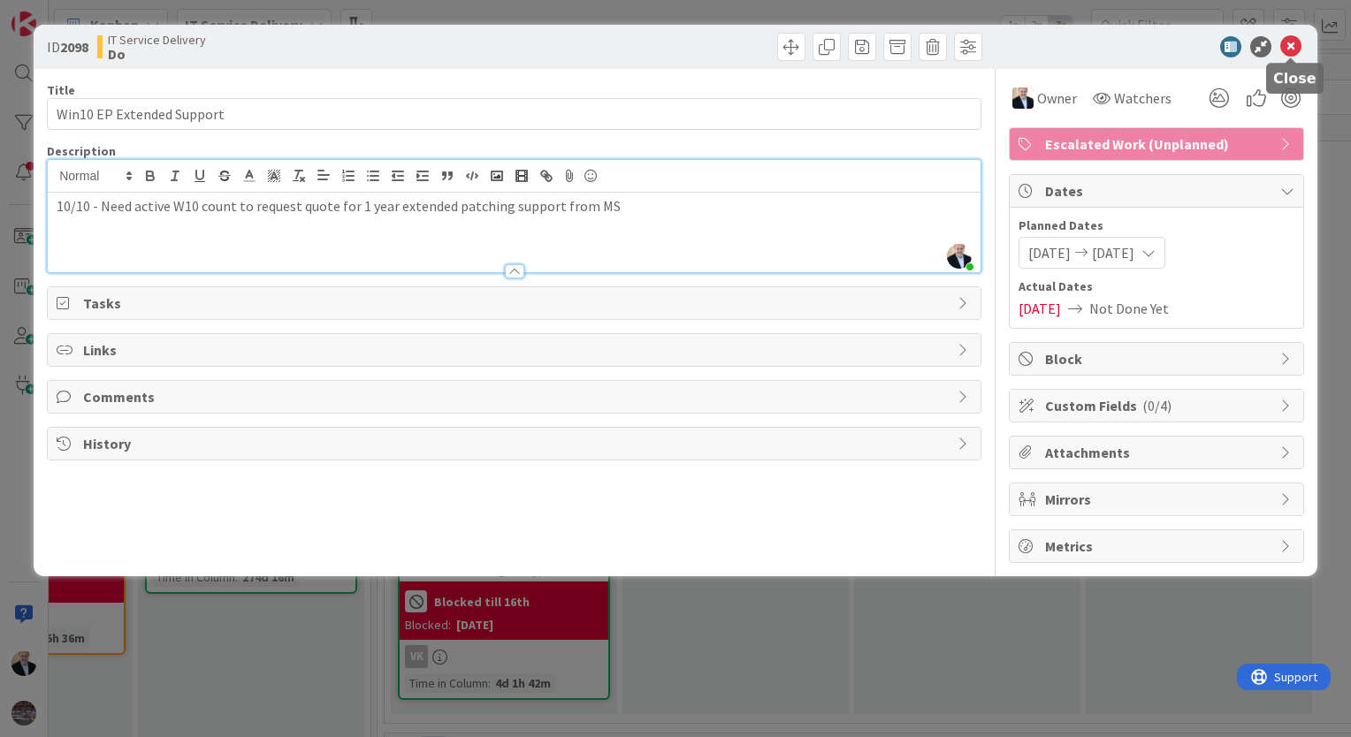
click at [1291, 46] on icon at bounding box center [1290, 46] width 21 height 21
